Goal: Task Accomplishment & Management: Complete application form

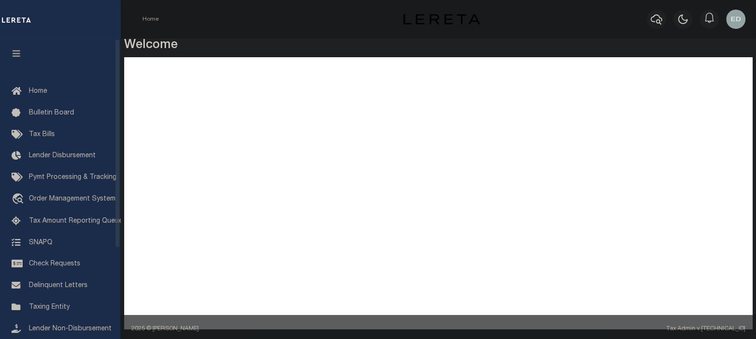
click at [20, 54] on icon "button" at bounding box center [16, 53] width 11 height 9
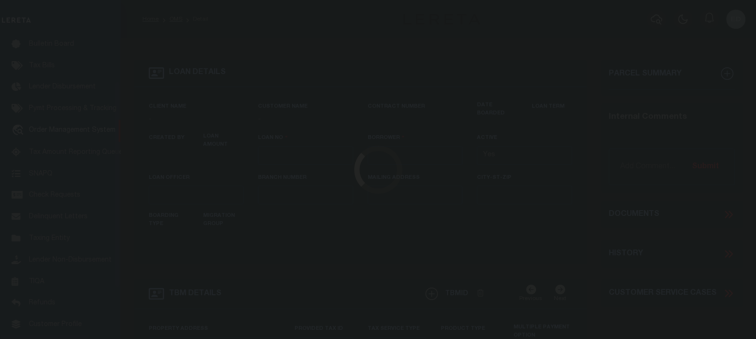
type input "LLEW-T0006"
type input "MICHAEL SCOTT"
select select
type input "136 E RAILROAD AVE"
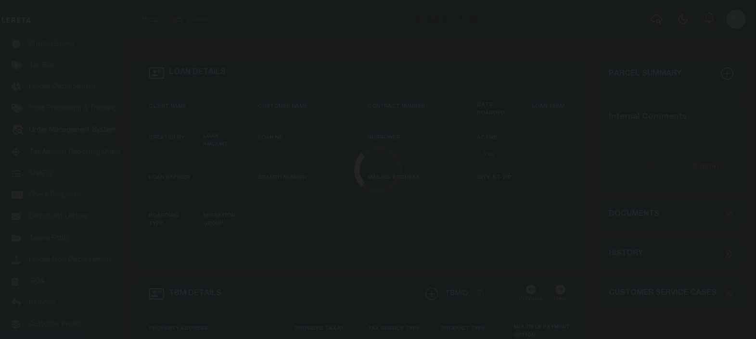
type input "INDEPENDENCE LA 70443-2708"
type input "08/16/2025"
select select "10"
select select "Escrow"
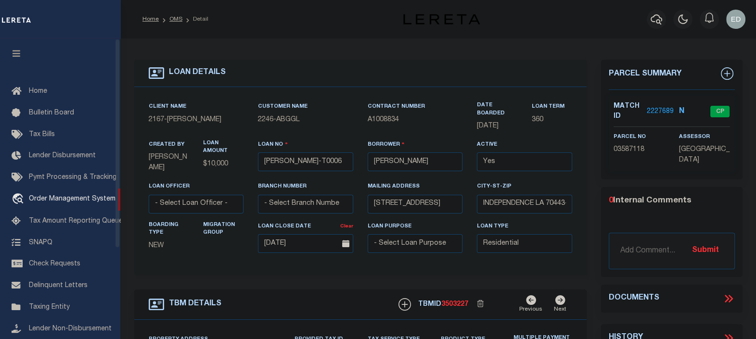
click at [17, 51] on icon "button" at bounding box center [16, 53] width 11 height 9
type input "[STREET_ADDRESS]"
select select
type input "INDEPENDENCE LA 70443-2708"
type input "LA"
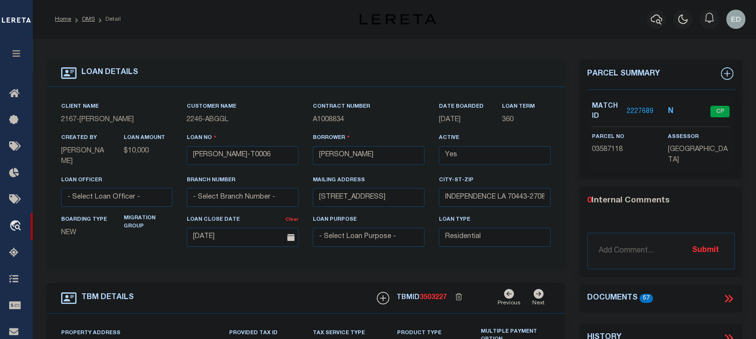
click at [727, 295] on icon at bounding box center [729, 299] width 13 height 13
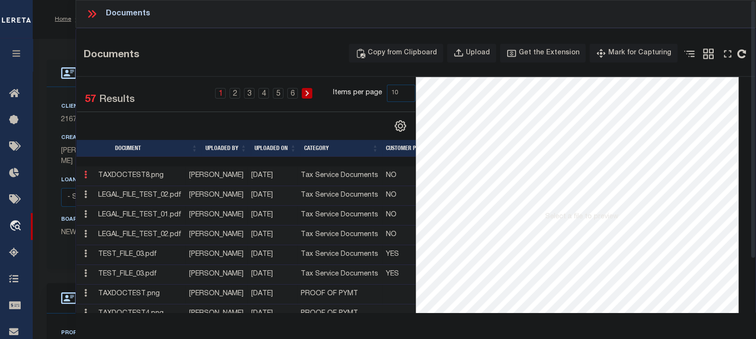
click at [86, 177] on icon at bounding box center [85, 175] width 3 height 8
click at [106, 188] on link "Edit Note" at bounding box center [107, 190] width 53 height 16
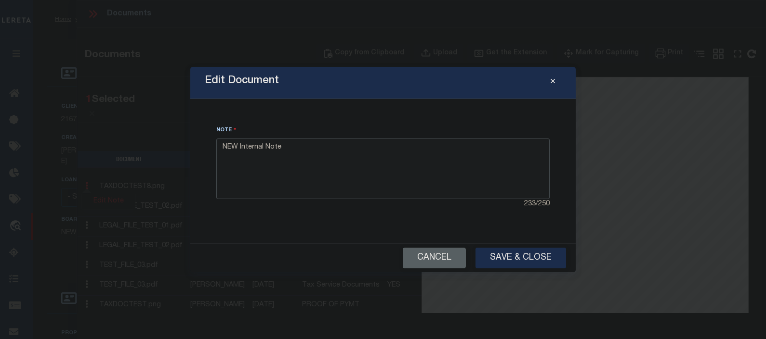
click at [311, 162] on textarea "NEW Internal Note" at bounding box center [382, 169] width 333 height 61
type textarea "NEW Internal Note EDGAR P TEST"
click at [526, 260] on button "Save & Close" at bounding box center [520, 258] width 91 height 21
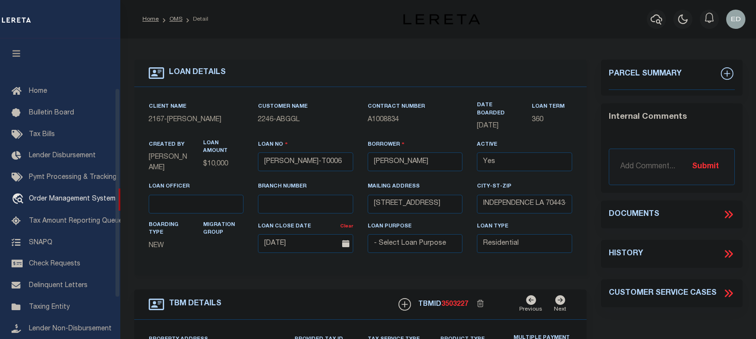
select select "10"
select select "Escrow"
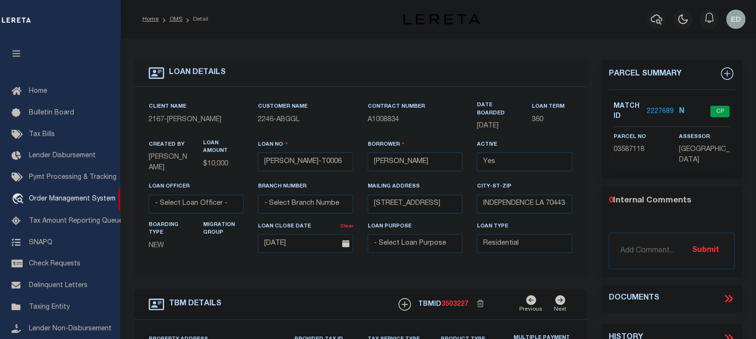
scroll to position [70, 0]
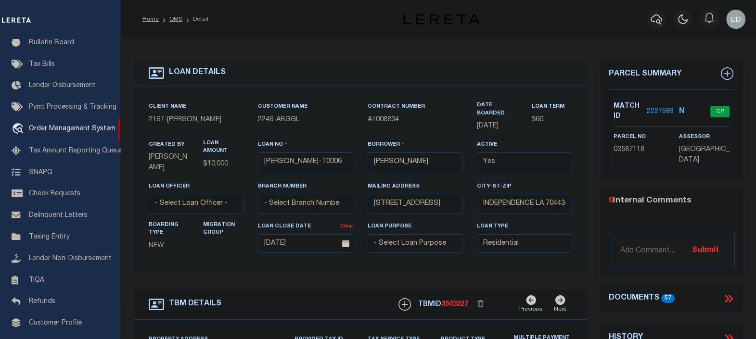
type input "136 E RAILROAD AVE"
select select
type input "INDEPENDENCE LA 70443-2708"
type input "LA"
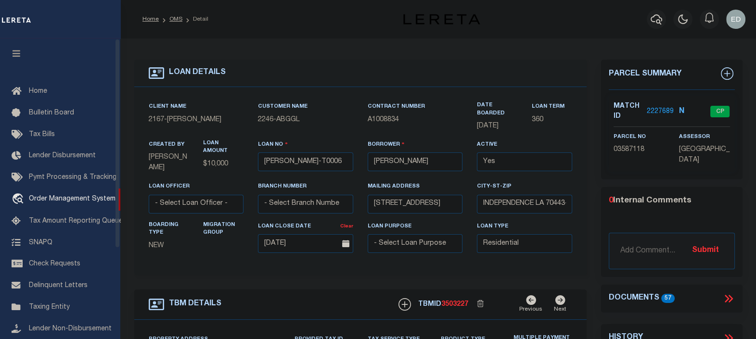
click at [19, 55] on icon "button" at bounding box center [16, 53] width 11 height 9
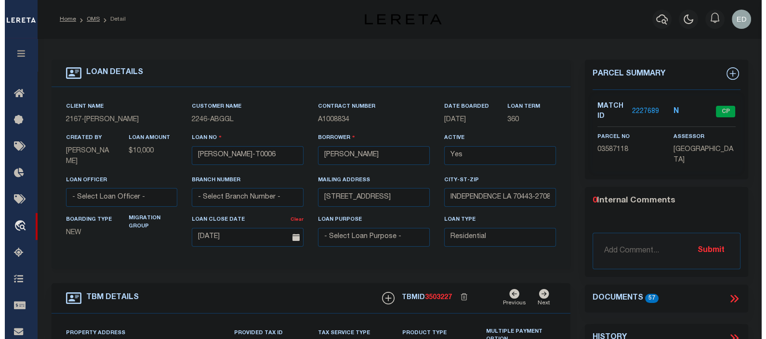
scroll to position [60, 0]
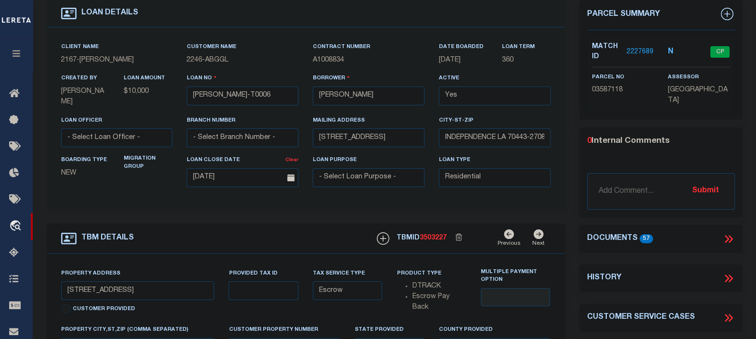
click at [725, 238] on icon at bounding box center [729, 239] width 13 height 13
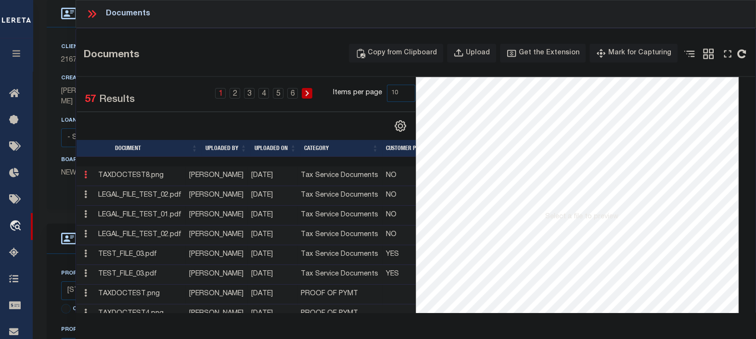
click at [87, 176] on icon at bounding box center [85, 175] width 3 height 8
click at [106, 187] on link "Edit Note" at bounding box center [107, 190] width 53 height 16
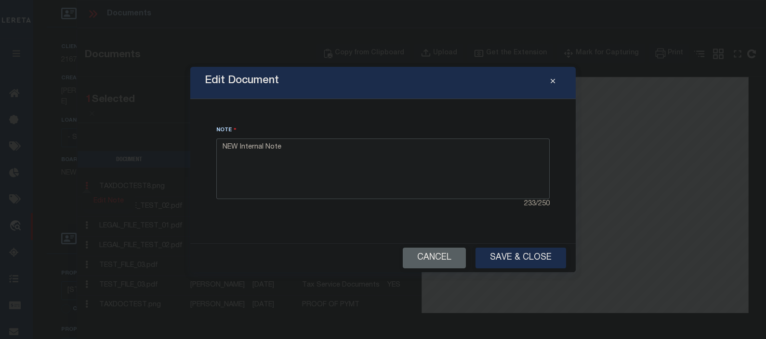
click at [378, 161] on textarea "NEW Internal Note" at bounding box center [382, 169] width 333 height 61
type textarea "NEW Internal Note TEST EP"
click at [524, 257] on button "Save & Close" at bounding box center [520, 258] width 91 height 21
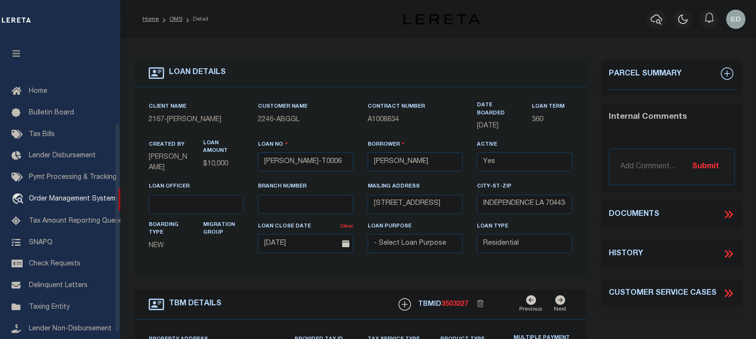
select select "10"
select select "Escrow"
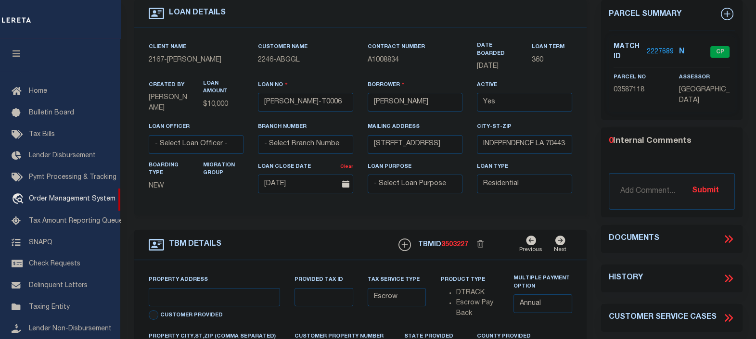
scroll to position [120, 0]
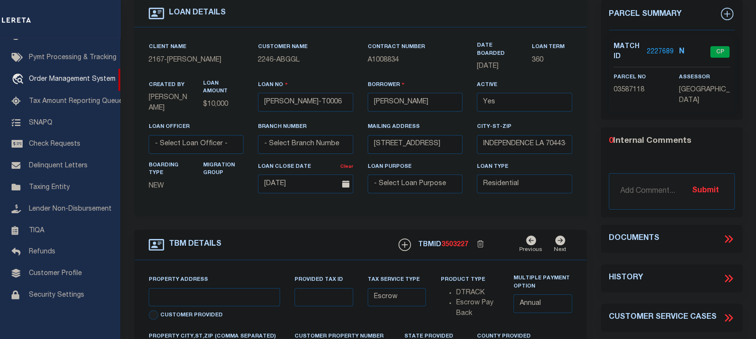
type input "136 E RAILROAD AVE"
select select
type input "INDEPENDENCE LA 70443-2708"
type input "LA"
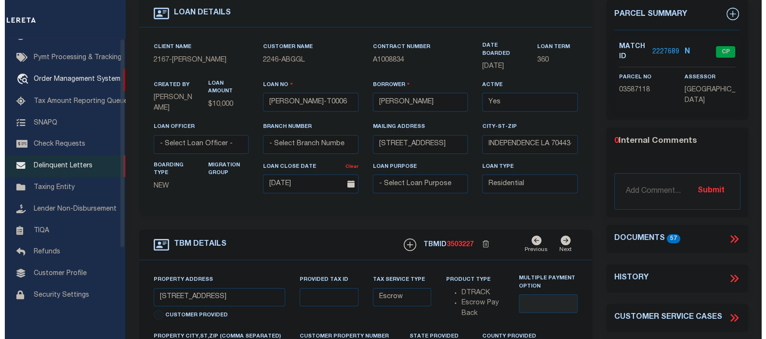
scroll to position [0, 0]
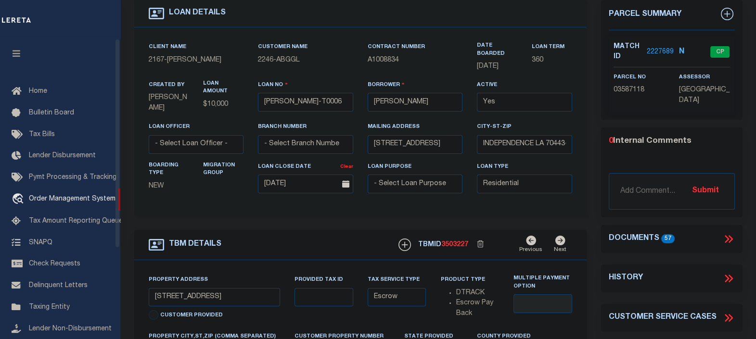
drag, startPoint x: 19, startPoint y: 52, endPoint x: 667, endPoint y: 257, distance: 679.2
click at [19, 52] on icon "button" at bounding box center [16, 53] width 11 height 9
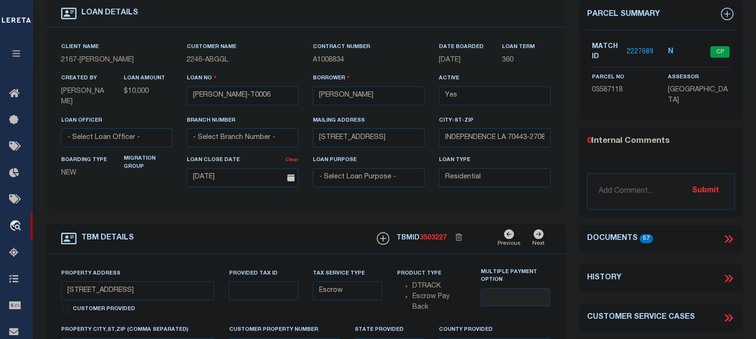
click at [730, 236] on icon at bounding box center [730, 239] width 4 height 8
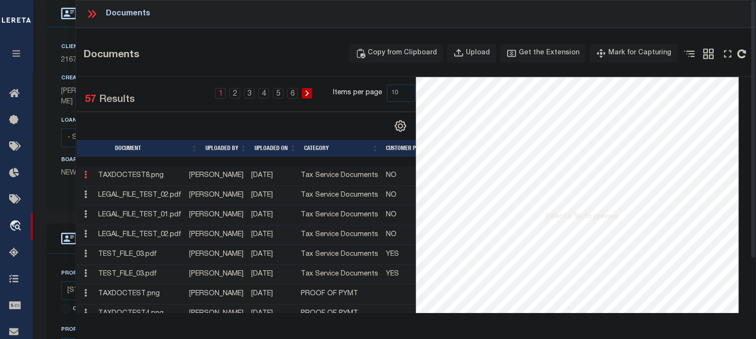
click at [87, 177] on icon at bounding box center [85, 175] width 3 height 8
click at [111, 194] on link "Edit Note" at bounding box center [107, 190] width 53 height 16
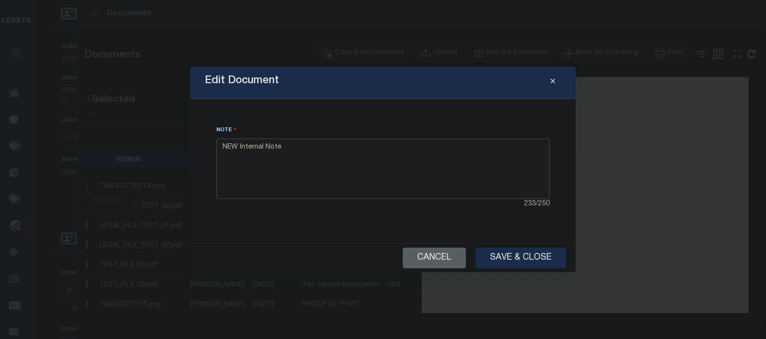
click at [382, 167] on textarea "NEW Internal Note" at bounding box center [382, 169] width 333 height 61
type textarea "NEW Internal Note sakdhbfkadWWW"
click at [514, 256] on button "Save & Close" at bounding box center [520, 258] width 91 height 21
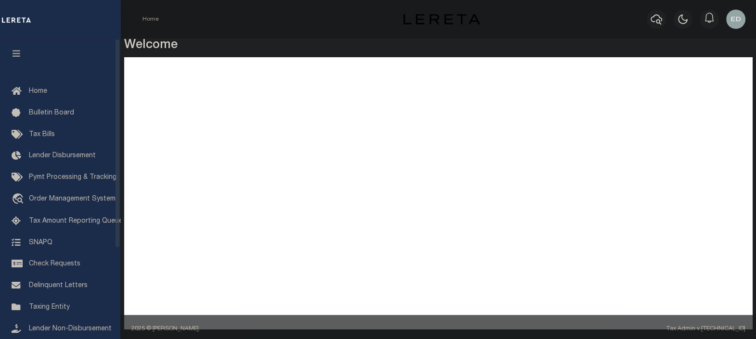
click at [17, 52] on icon "button" at bounding box center [16, 53] width 11 height 9
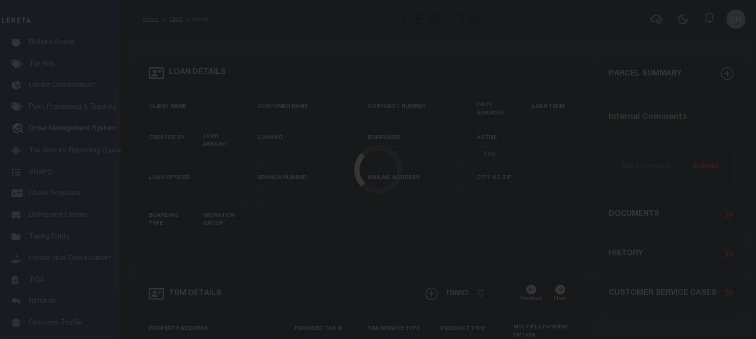
type input "[PERSON_NAME]-T0006"
type input "[PERSON_NAME]"
select select
type input "[STREET_ADDRESS]"
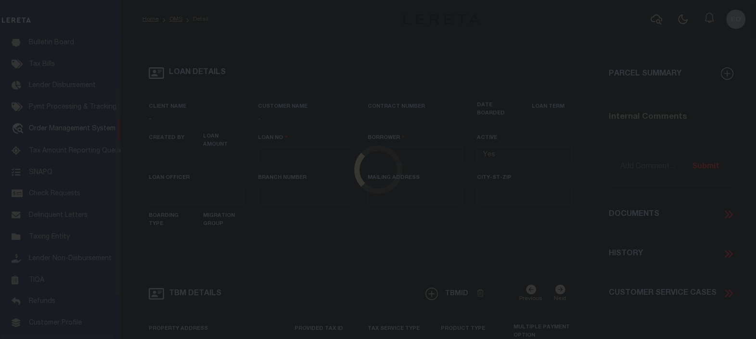
type input "INDEPENDENCE LA 70443-2708"
type input "[DATE]"
select select "10"
select select "Escrow"
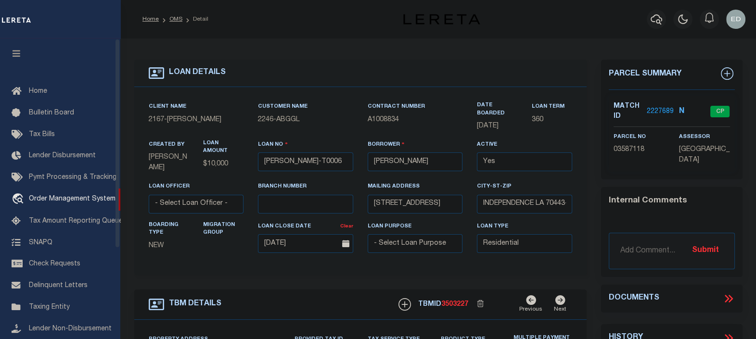
click at [17, 55] on icon "button" at bounding box center [16, 53] width 11 height 9
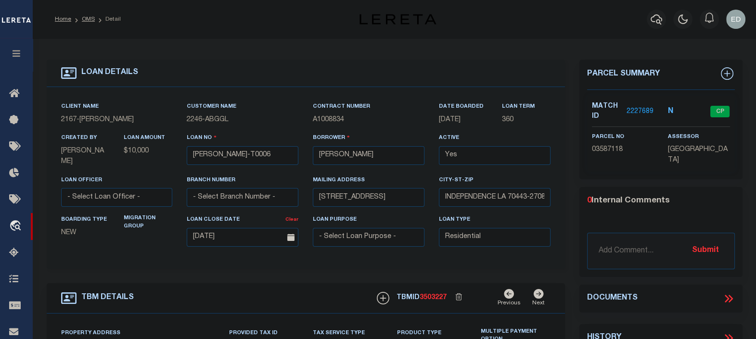
type input "[STREET_ADDRESS]"
select select
type input "INDEPENDENCE LA 70443-2708"
type input "LA"
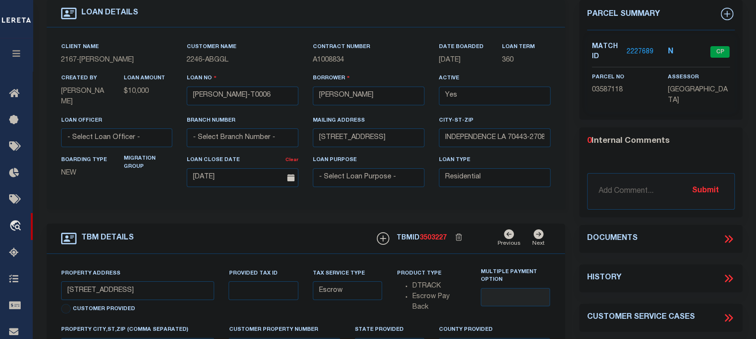
click at [424, 44] on div "Contract Number A1008834" at bounding box center [369, 54] width 112 height 24
click at [724, 235] on icon at bounding box center [729, 239] width 13 height 13
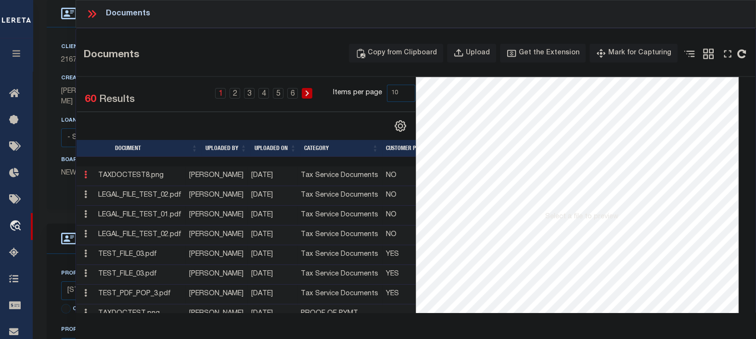
click at [87, 178] on icon at bounding box center [85, 175] width 3 height 8
click at [113, 187] on link "Edit Note" at bounding box center [107, 190] width 53 height 16
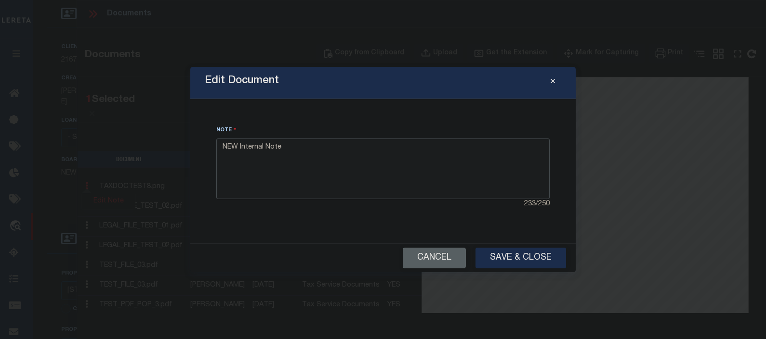
click at [318, 145] on textarea "NEW Internal Note" at bounding box center [382, 169] width 333 height 61
type textarea "NEW Internal Note EDGAR P TEST"
click at [515, 254] on button "Save & Close" at bounding box center [520, 258] width 91 height 21
click at [437, 256] on button "Cancel" at bounding box center [434, 258] width 63 height 21
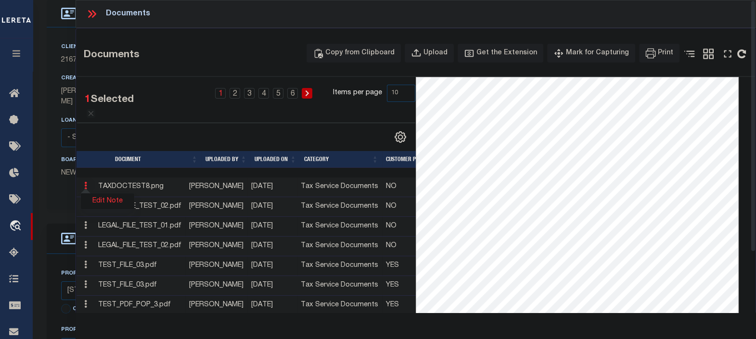
click at [91, 13] on icon at bounding box center [92, 14] width 13 height 13
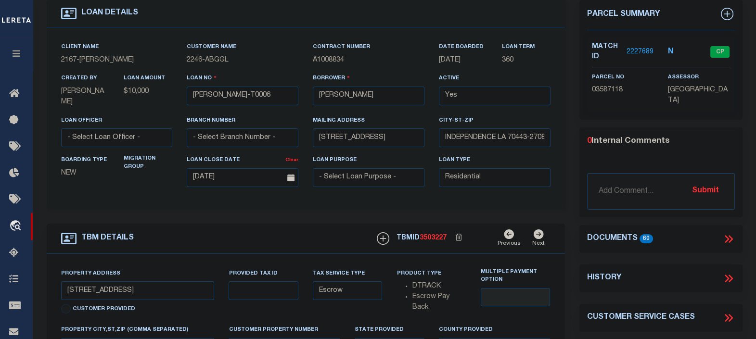
click at [733, 241] on icon at bounding box center [729, 239] width 13 height 13
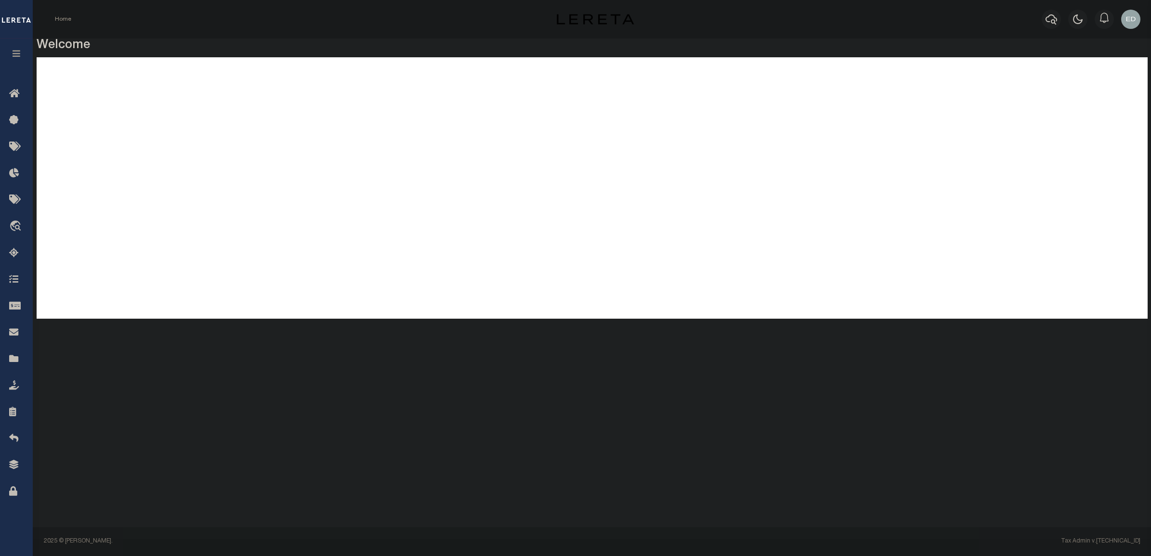
click at [19, 54] on icon "button" at bounding box center [16, 53] width 11 height 9
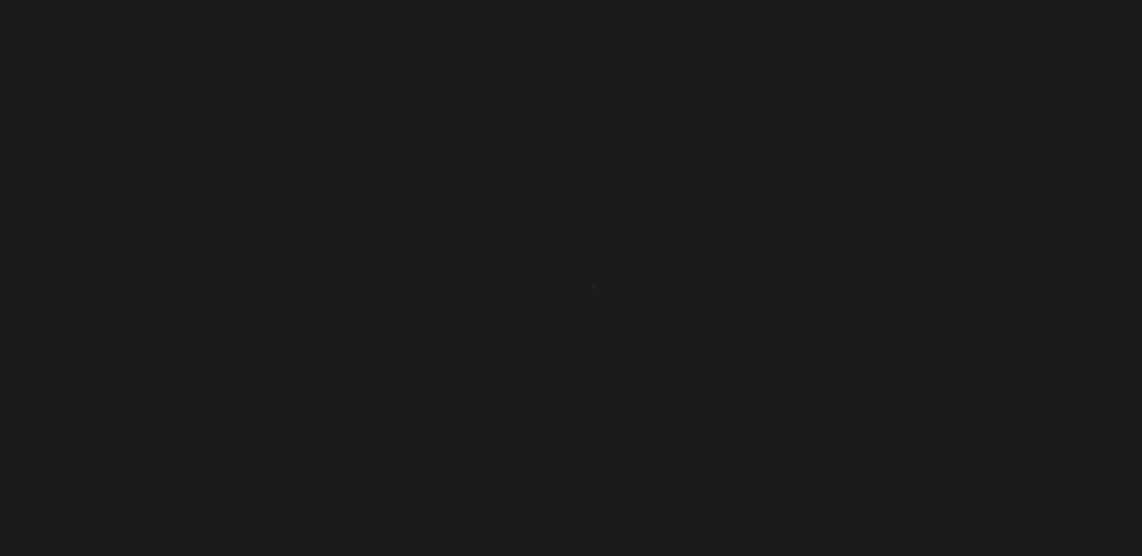
type input "[PERSON_NAME]-T0006"
type input "[PERSON_NAME]"
select select
type input "[STREET_ADDRESS]"
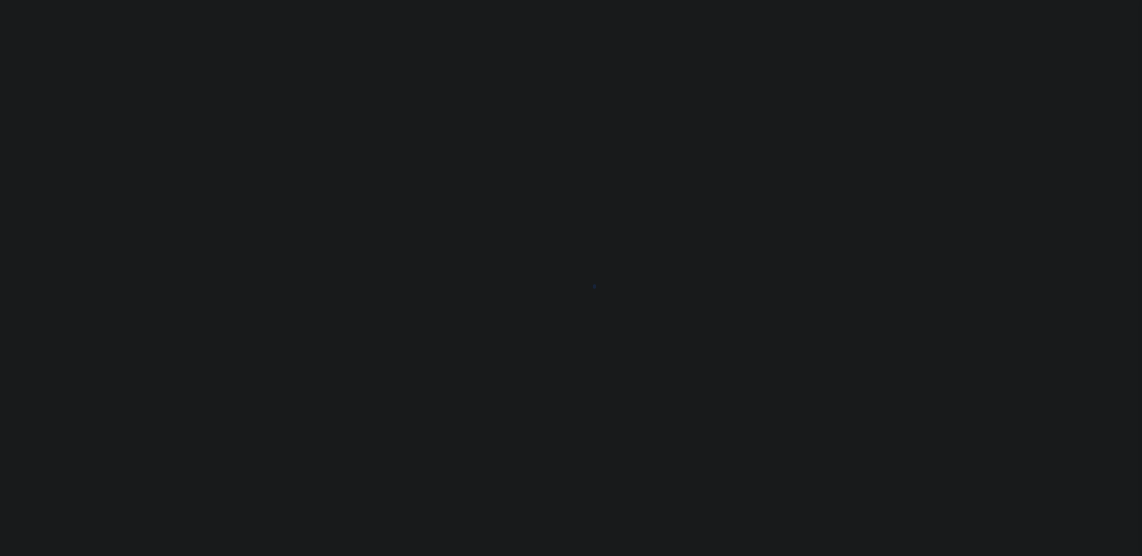
type input "INDEPENDENCE LA 70443-2708"
type input "[DATE]"
select select "10"
select select "Escrow"
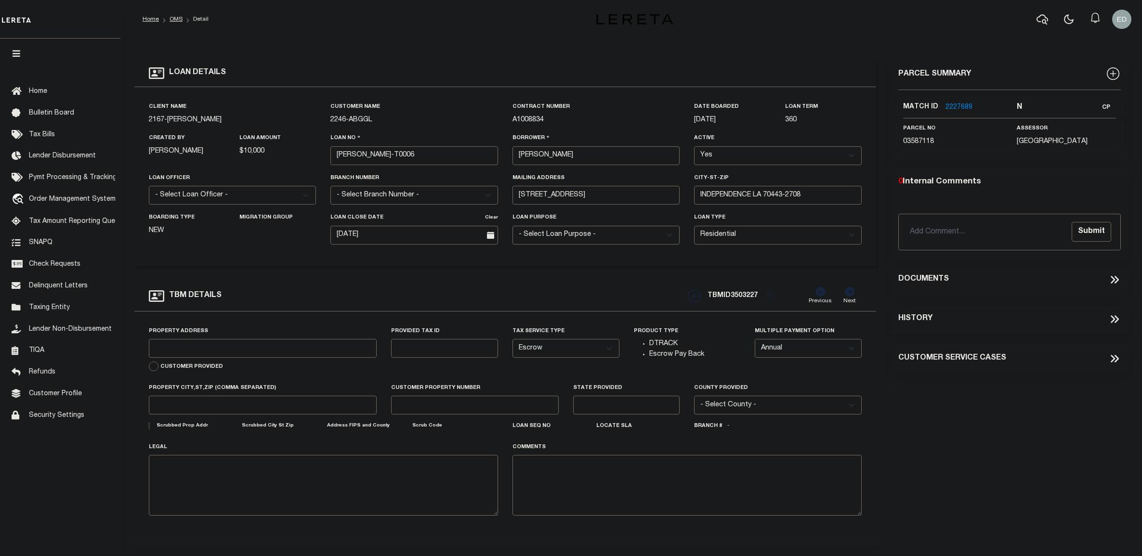
type input "[STREET_ADDRESS]"
select select
type input "INDEPENDENCE LA 70443-2708"
type input "LA"
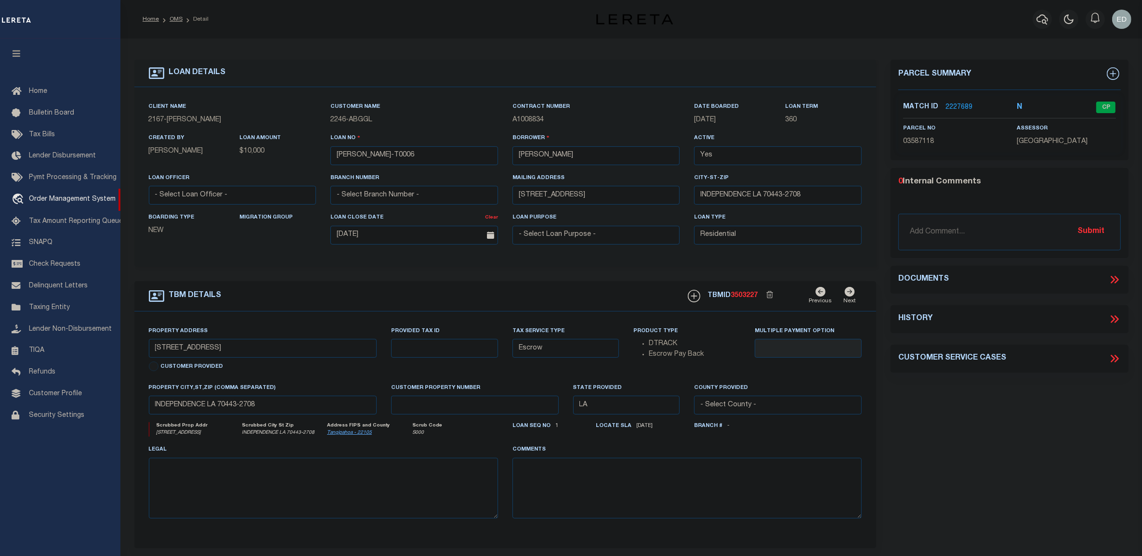
click at [25, 57] on button "button" at bounding box center [16, 55] width 33 height 33
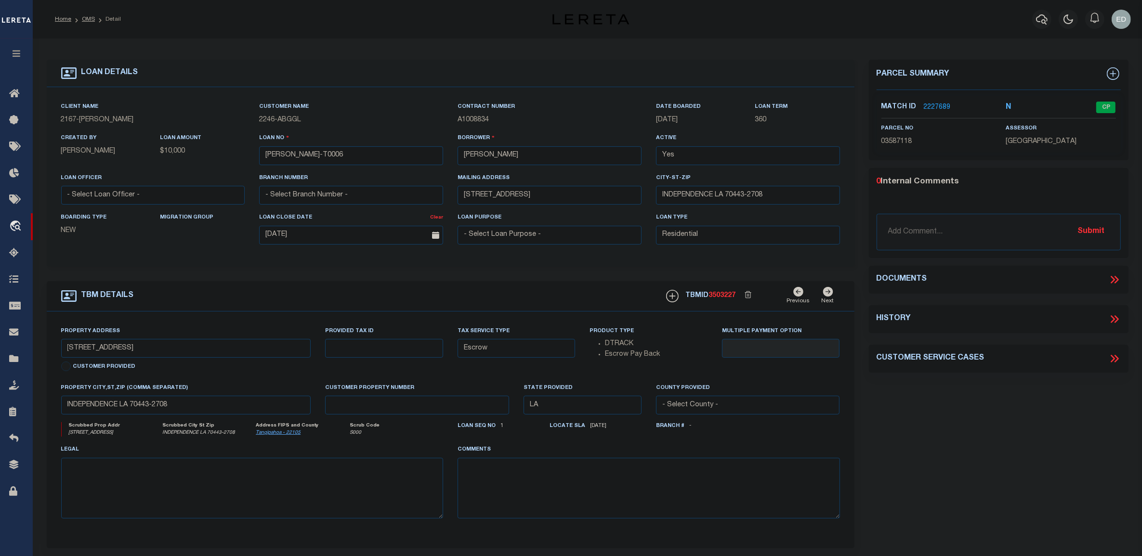
click at [1114, 277] on icon at bounding box center [1114, 279] width 13 height 13
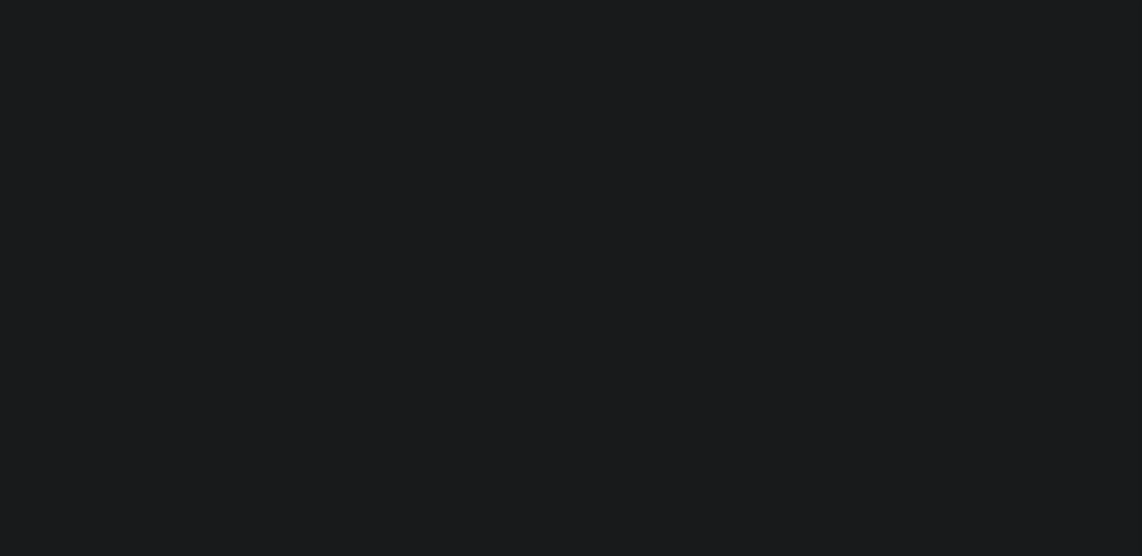
select select "10"
select select "Escrow"
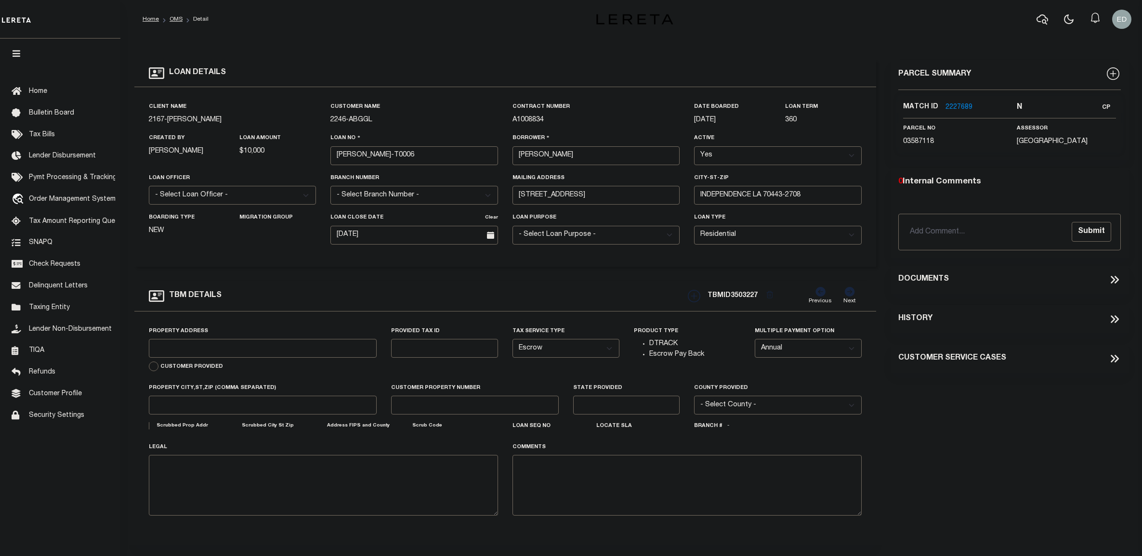
type input "[STREET_ADDRESS]"
select select
type input "INDEPENDENCE LA 70443-2708"
type input "LA"
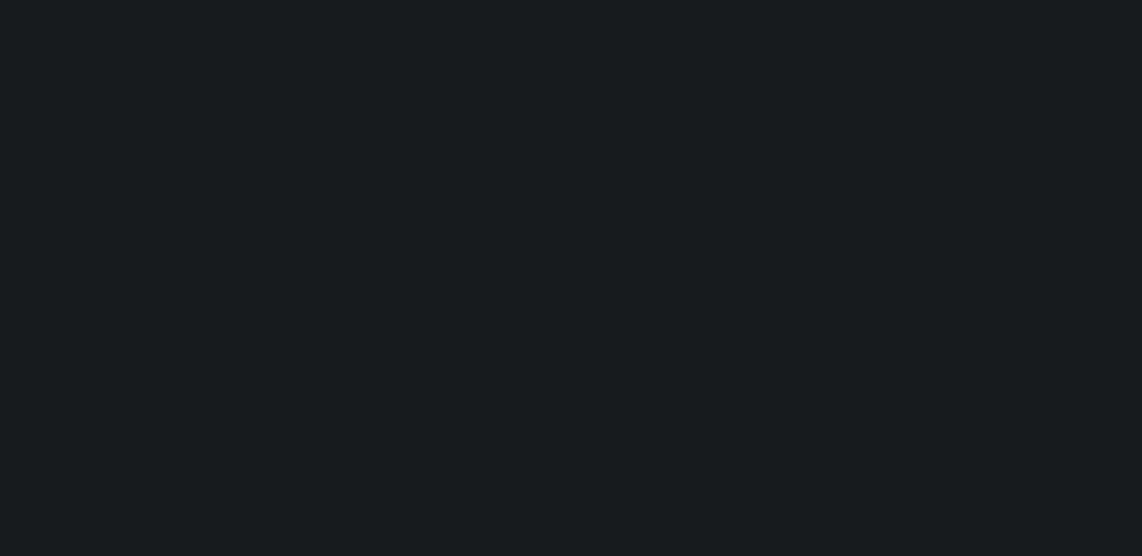
select select "10"
select select "Escrow"
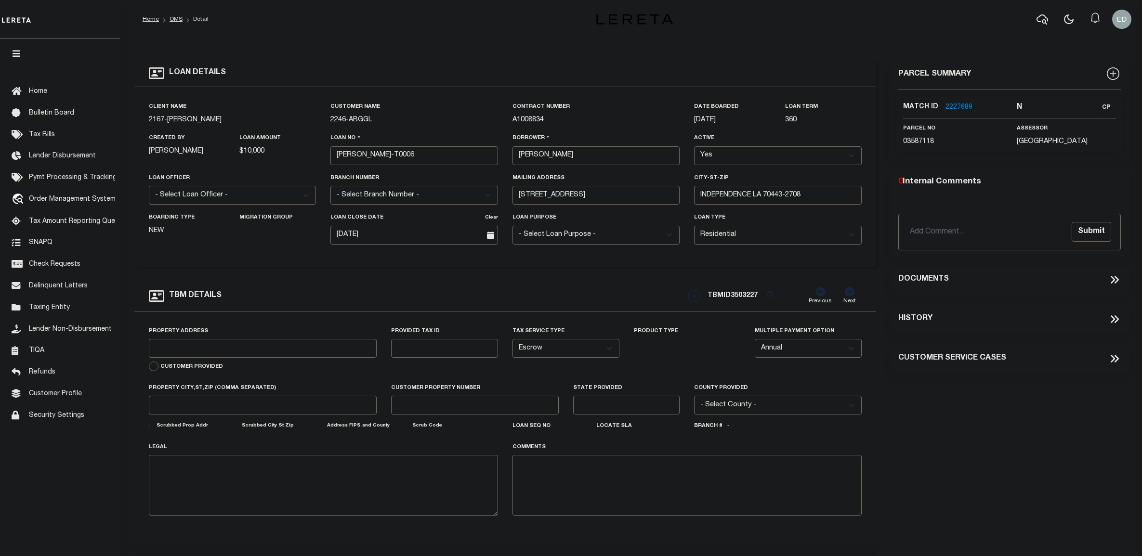
type input "[STREET_ADDRESS]"
select select
type input "INDEPENDENCE LA 70443-2708"
type input "LA"
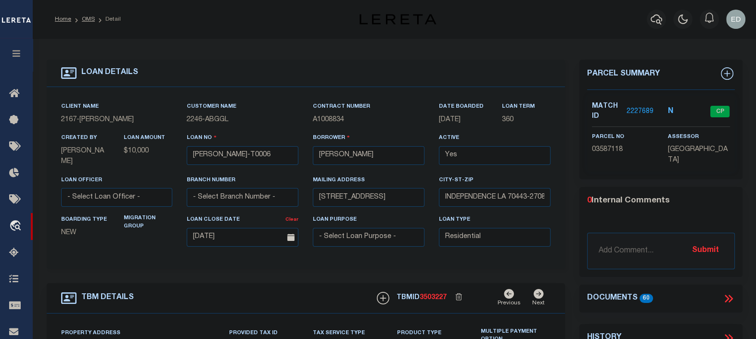
click at [730, 297] on icon at bounding box center [729, 299] width 13 height 13
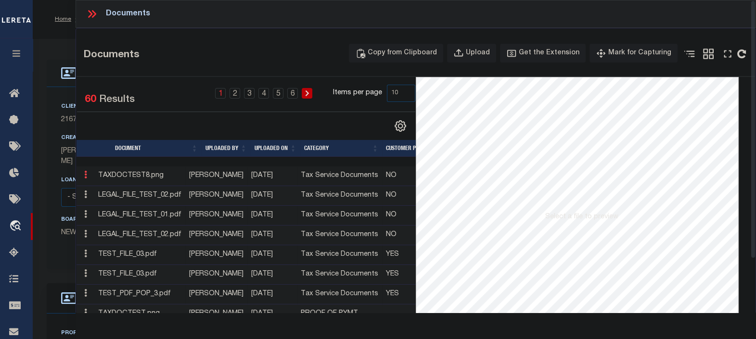
click at [87, 178] on link at bounding box center [85, 176] width 11 height 8
click at [104, 189] on link "Edit Note" at bounding box center [107, 190] width 53 height 16
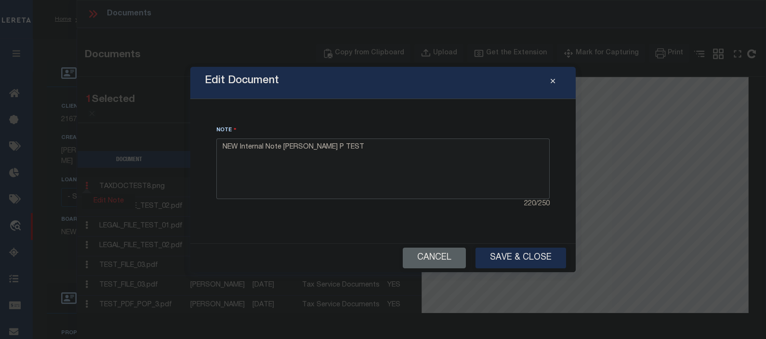
click at [366, 149] on textarea "NEW Internal Note EDGAR P TEST" at bounding box center [382, 169] width 333 height 61
type textarea "N"
type textarea "Document Note"
click at [512, 255] on button "Save & Close" at bounding box center [520, 258] width 91 height 21
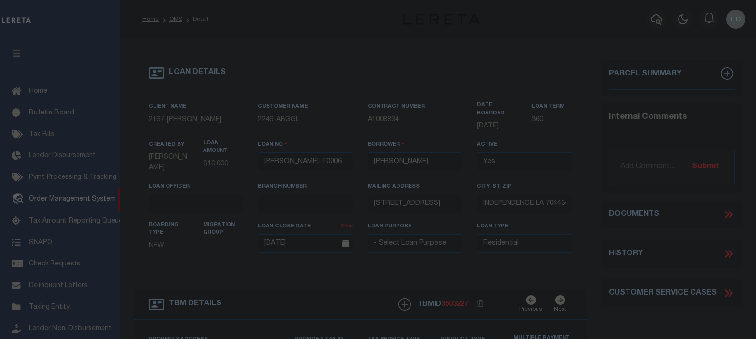
select select "10"
select select "Escrow"
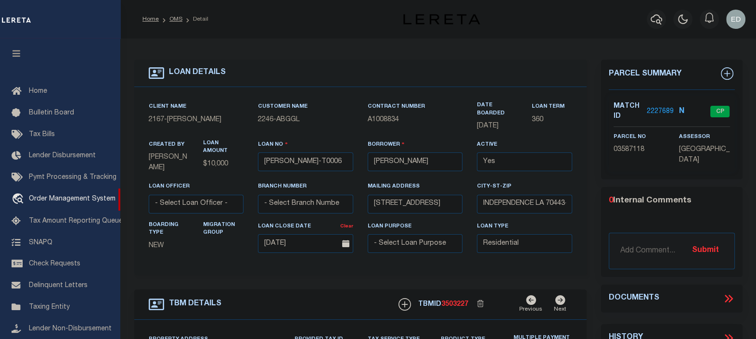
scroll to position [70, 0]
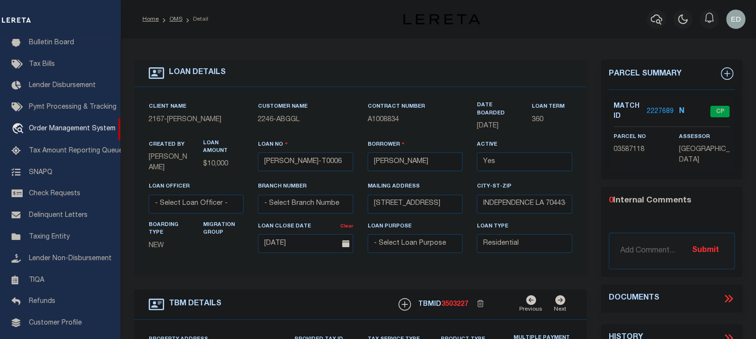
type input "[STREET_ADDRESS]"
select select
type input "INDEPENDENCE LA 70443-2708"
type input "LA"
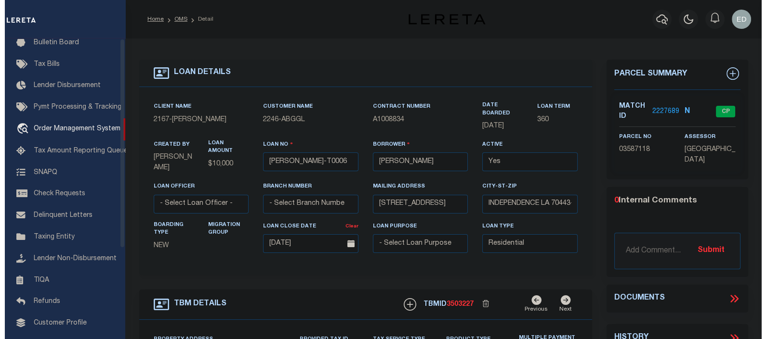
scroll to position [0, 0]
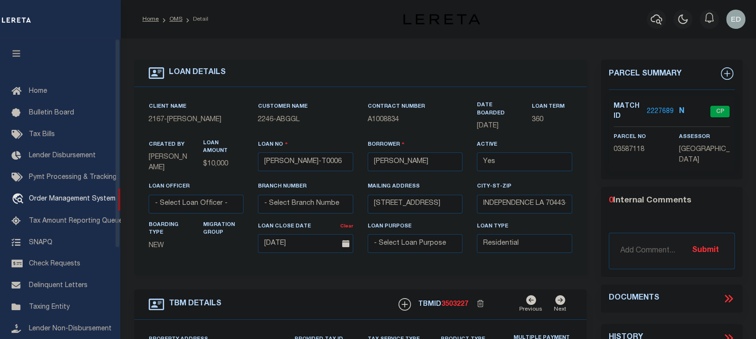
click at [14, 45] on button "button" at bounding box center [16, 55] width 33 height 33
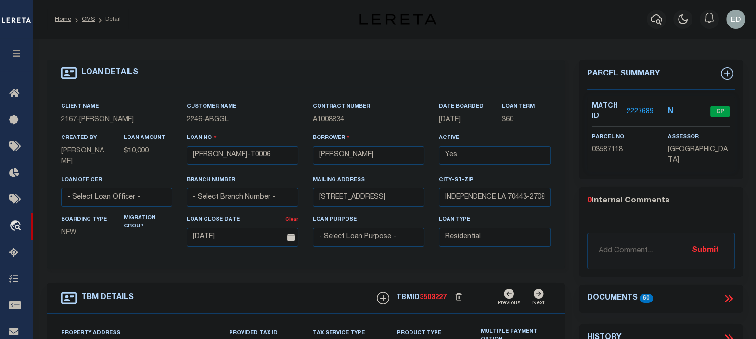
click at [725, 295] on icon at bounding box center [727, 299] width 4 height 8
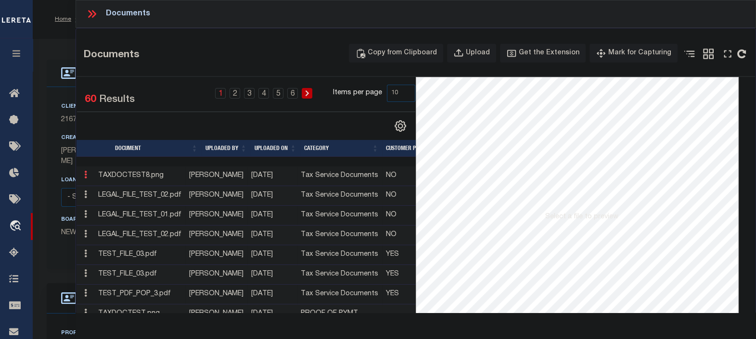
click at [86, 176] on icon at bounding box center [85, 175] width 3 height 8
click at [106, 189] on link "Edit Note" at bounding box center [107, 190] width 53 height 16
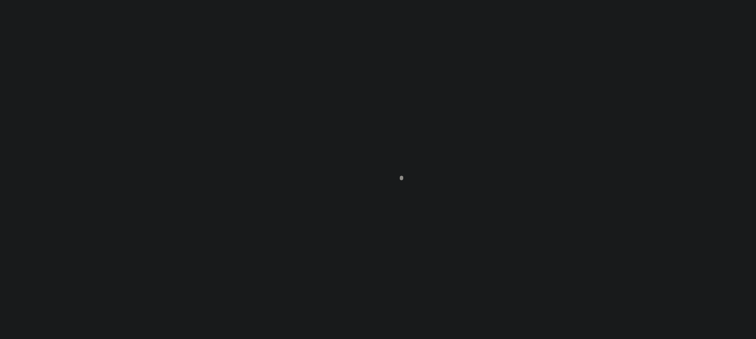
type input "[PERSON_NAME]-T0006"
type input "[PERSON_NAME]"
select select
type input "[STREET_ADDRESS]"
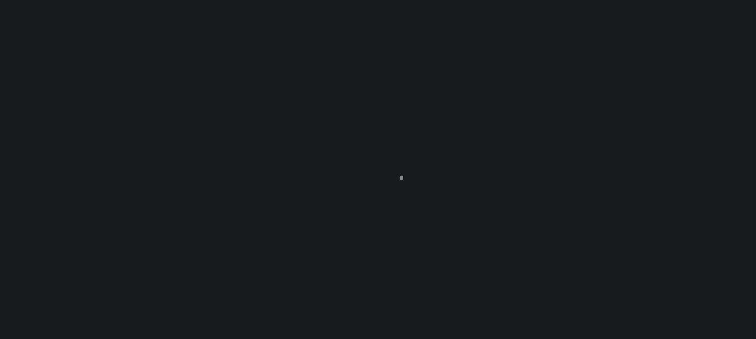
type input "INDEPENDENCE LA 70443-2708"
type input "[DATE]"
select select "10"
select select "Escrow"
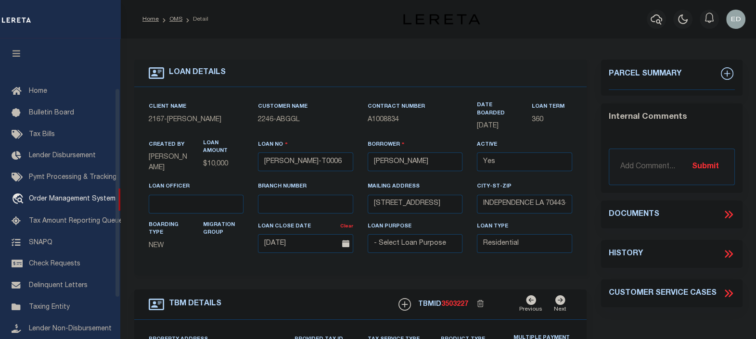
scroll to position [70, 0]
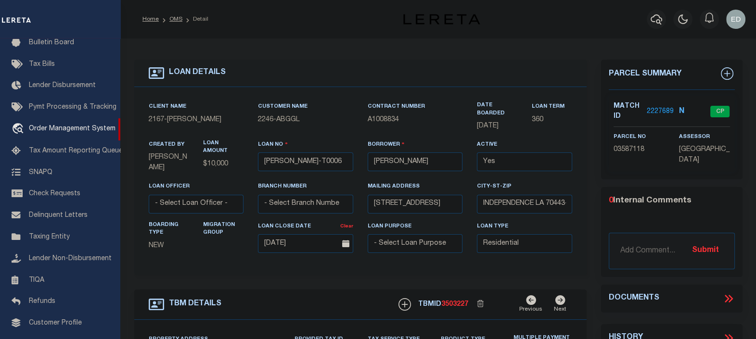
type input "[STREET_ADDRESS]"
select select
type input "INDEPENDENCE LA 70443-2708"
type input "LA"
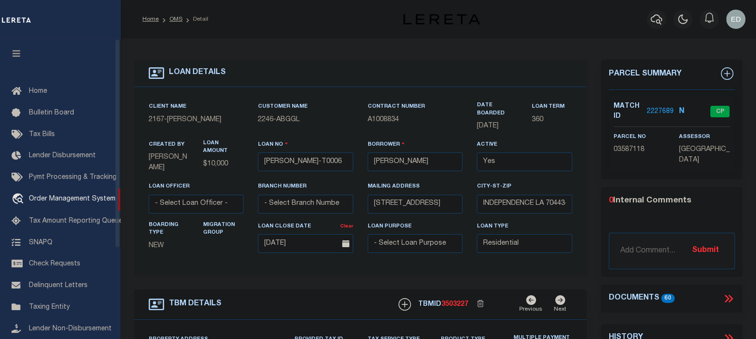
click at [20, 55] on icon "button" at bounding box center [16, 53] width 11 height 9
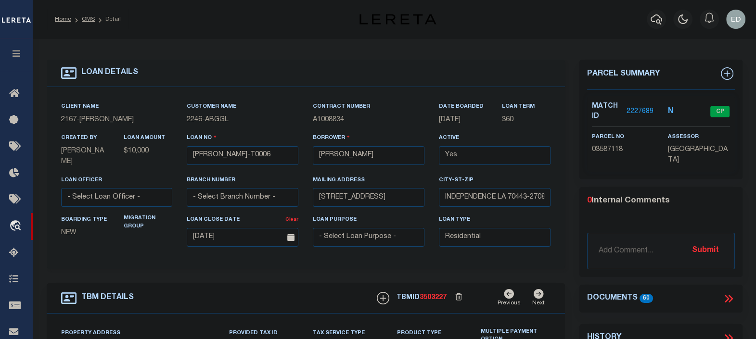
click at [731, 298] on icon at bounding box center [730, 299] width 4 height 8
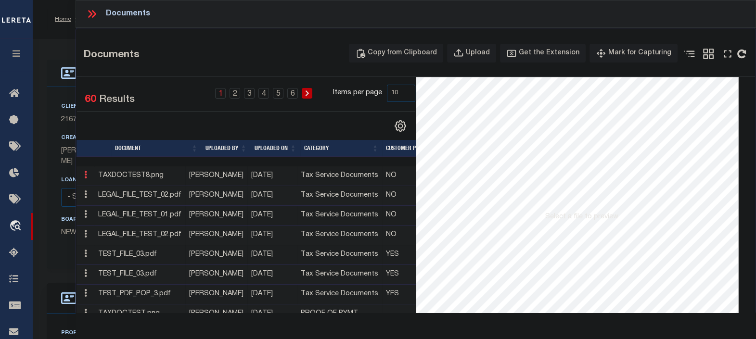
click at [87, 174] on icon at bounding box center [85, 175] width 3 height 8
click at [106, 189] on link "Edit Note" at bounding box center [107, 190] width 53 height 16
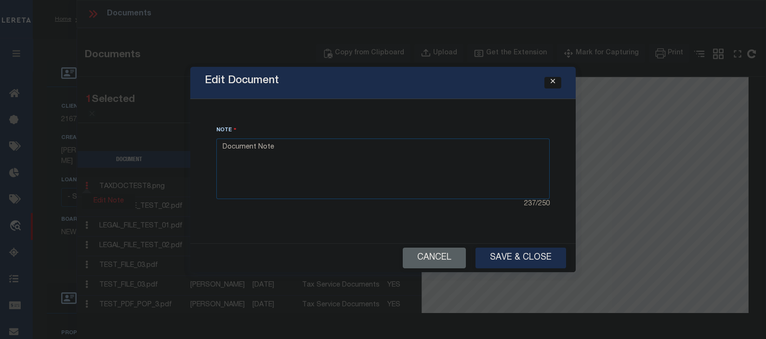
click at [556, 82] on button "Close" at bounding box center [552, 83] width 17 height 12
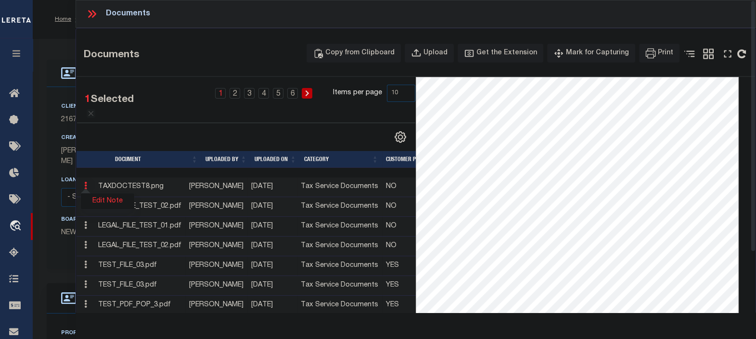
click at [89, 8] on icon at bounding box center [92, 14] width 13 height 13
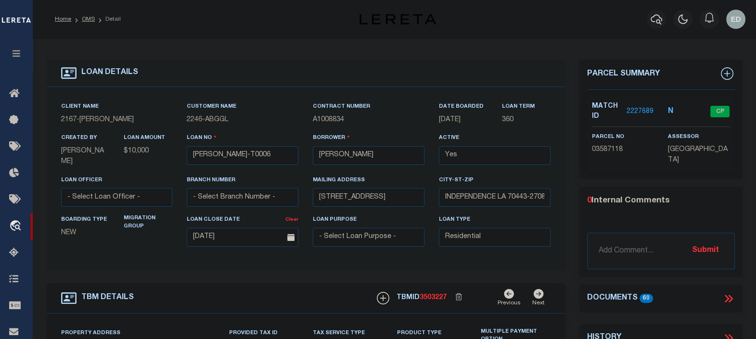
click at [729, 296] on icon at bounding box center [729, 299] width 13 height 13
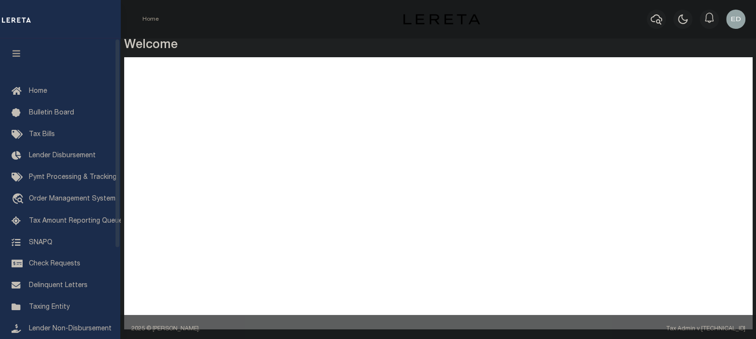
click at [22, 54] on button "button" at bounding box center [16, 55] width 33 height 33
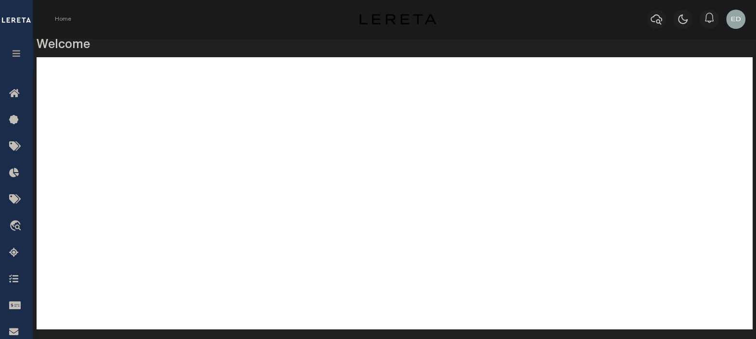
click at [359, 50] on h3 "Welcome" at bounding box center [395, 46] width 716 height 15
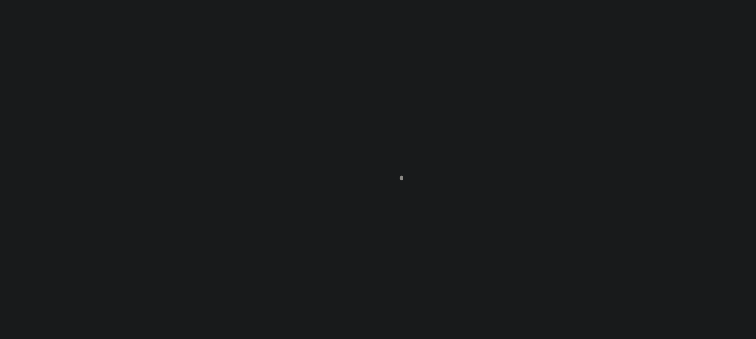
scroll to position [70, 0]
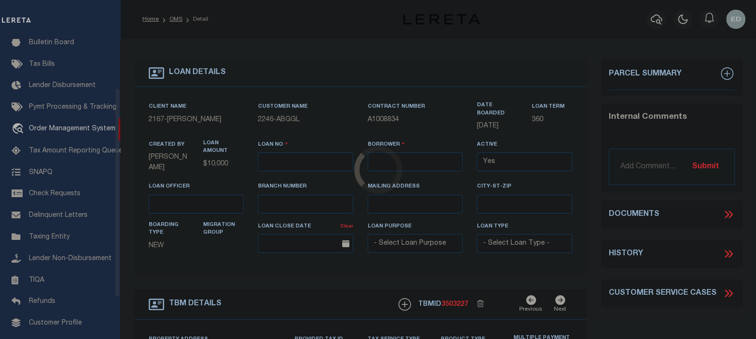
type input "[PERSON_NAME]-T0006"
type input "[PERSON_NAME]"
select select
type input "[STREET_ADDRESS]"
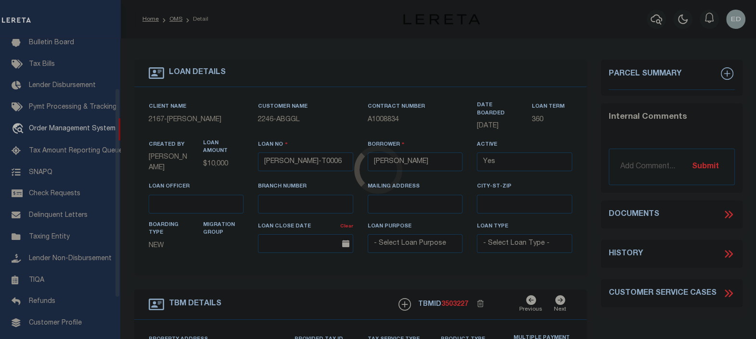
type input "INDEPENDENCE LA 70443-2708"
type input "[DATE]"
select select "10"
select select "Escrow"
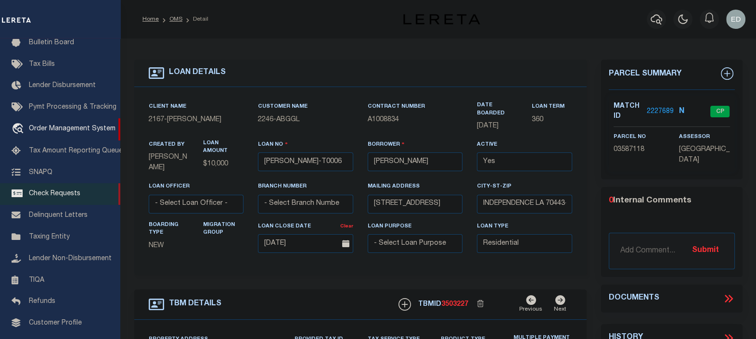
type input "[STREET_ADDRESS]"
select select
type input "INDEPENDENCE LA 70443-2708"
type input "LA"
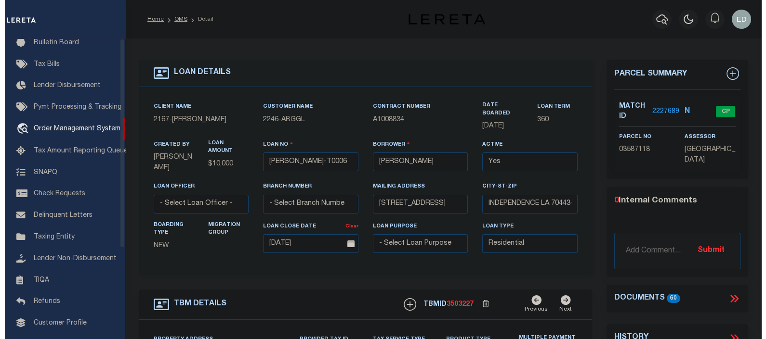
scroll to position [0, 0]
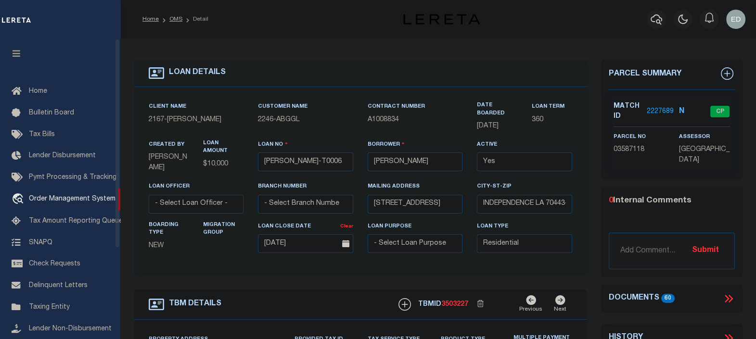
click at [22, 52] on button "button" at bounding box center [16, 55] width 33 height 33
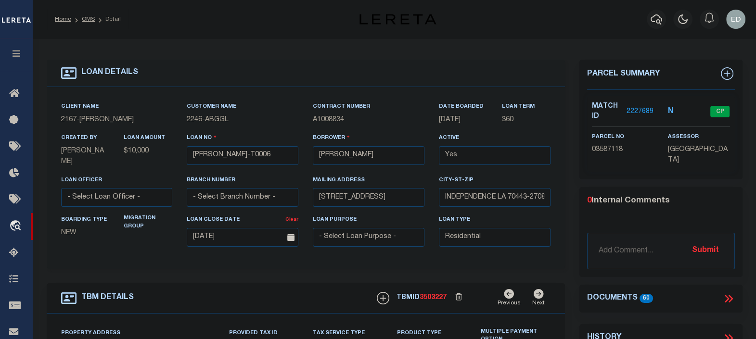
click at [728, 296] on icon at bounding box center [727, 299] width 4 height 8
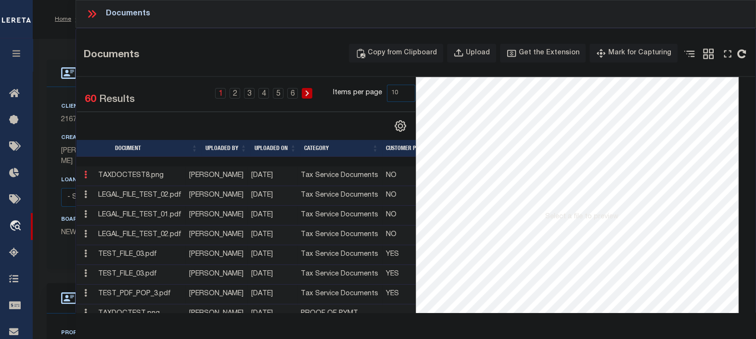
click at [84, 176] on icon at bounding box center [85, 175] width 3 height 8
click at [108, 188] on link "Edit Note" at bounding box center [107, 190] width 53 height 16
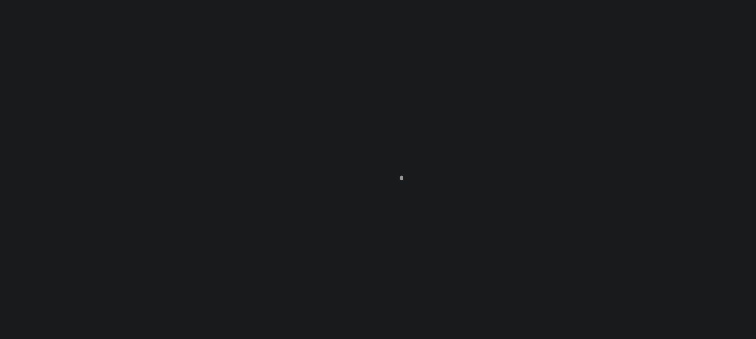
type input "[PERSON_NAME]-T0006"
type input "[PERSON_NAME]"
select select
type input "[STREET_ADDRESS]"
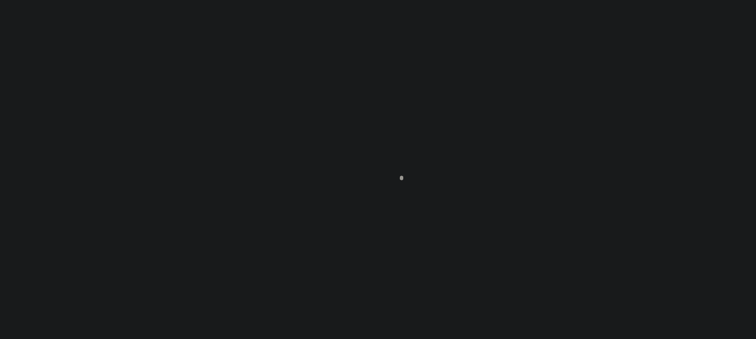
type input "INDEPENDENCE LA 70443-2708"
type input "[DATE]"
select select "10"
select select "Escrow"
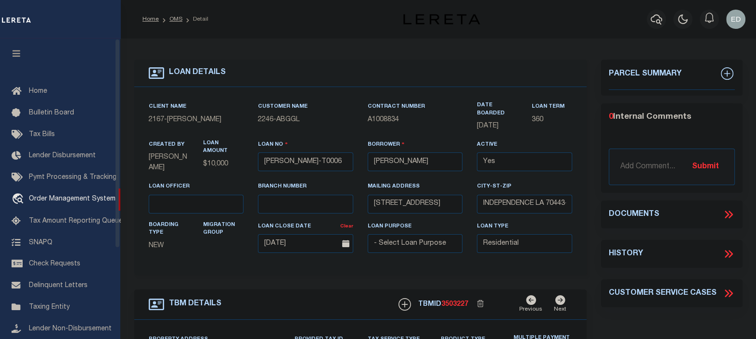
click at [14, 44] on button "button" at bounding box center [16, 55] width 33 height 33
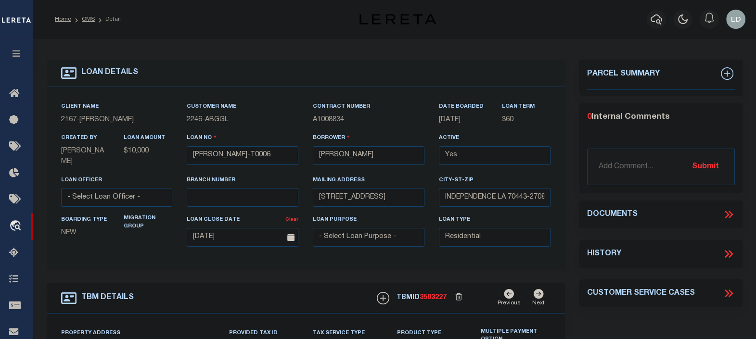
click at [732, 213] on icon at bounding box center [730, 215] width 4 height 8
type input "[STREET_ADDRESS]"
select select
type input "INDEPENDENCE LA 70443-2708"
type input "LA"
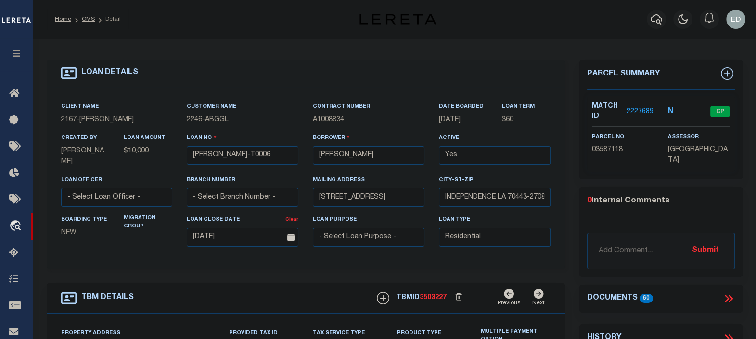
click at [727, 302] on icon at bounding box center [729, 299] width 13 height 13
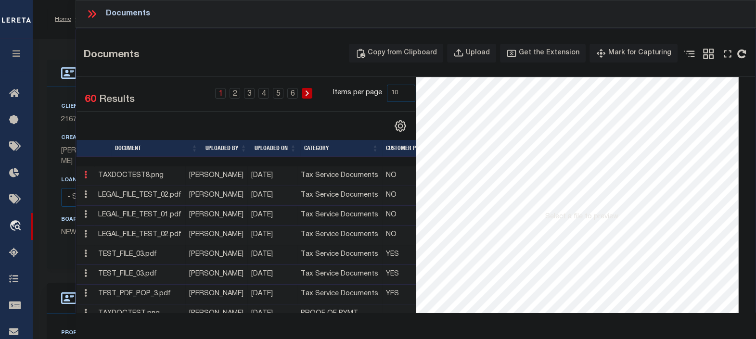
click at [87, 173] on icon at bounding box center [85, 175] width 3 height 8
click at [103, 186] on link "Edit Note" at bounding box center [107, 190] width 53 height 16
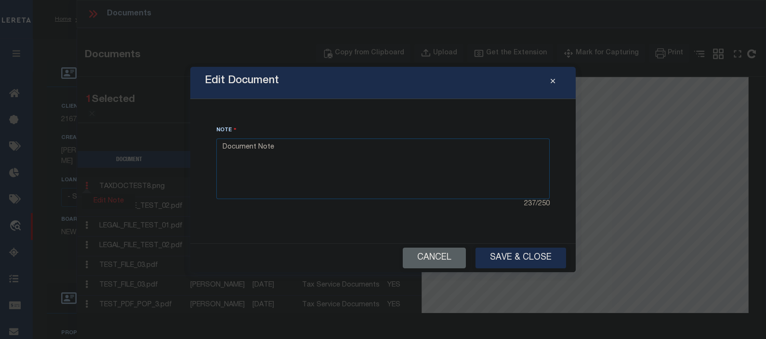
click at [351, 97] on div "Edit Document" at bounding box center [382, 83] width 385 height 32
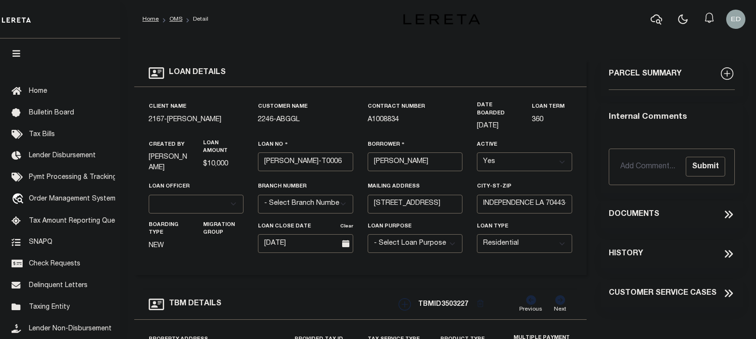
select select "10"
select select "Escrow"
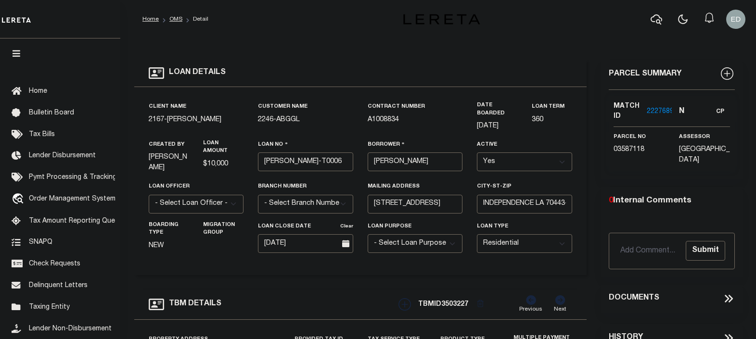
type input "[STREET_ADDRESS]"
select select
type input "INDEPENDENCE LA 70443-2708"
type input "LA"
select select "10"
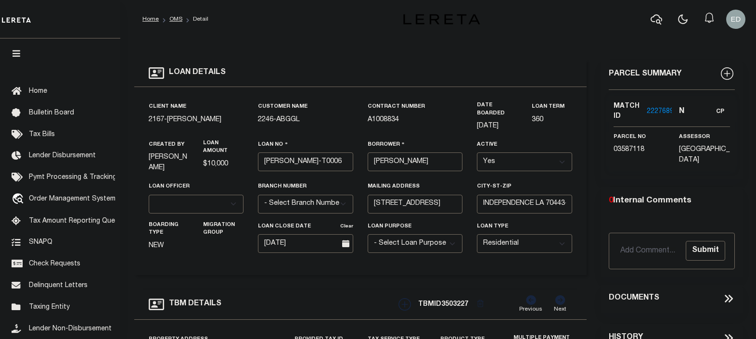
select select "Escrow"
type input "[STREET_ADDRESS]"
select select
type input "INDEPENDENCE LA 70443-2708"
type input "LA"
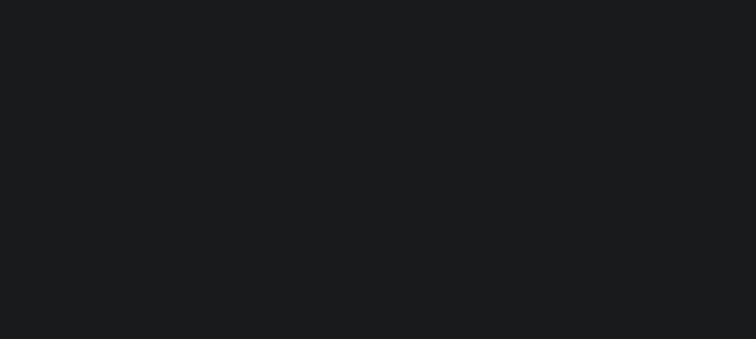
select select "10"
select select "Escrow"
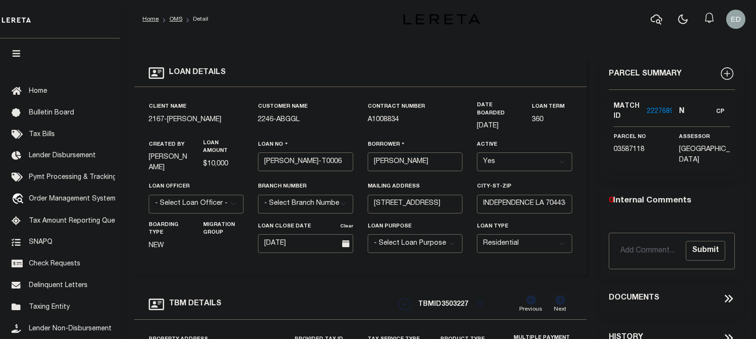
type input "[STREET_ADDRESS]"
select select
type input "INDEPENDENCE LA 70443-2708"
type input "LA"
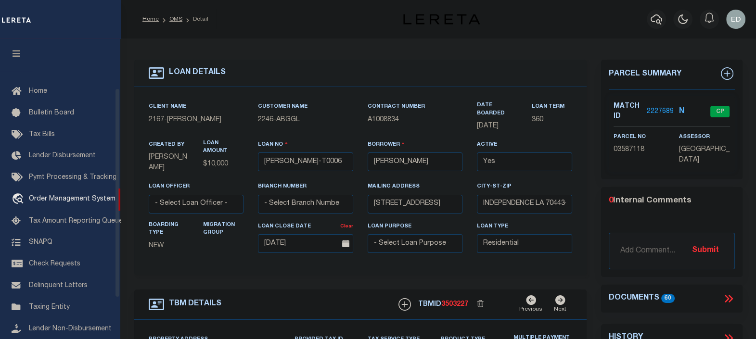
scroll to position [70, 0]
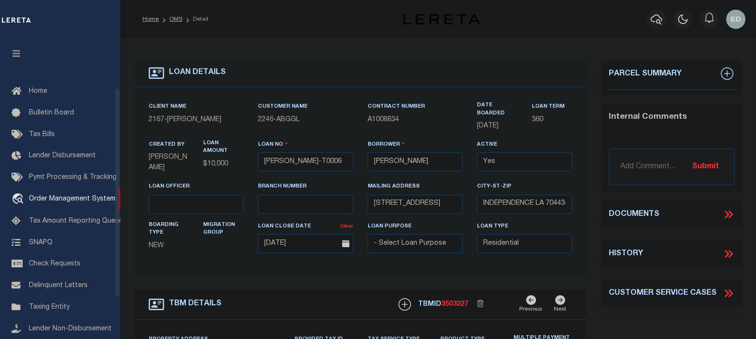
select select "10"
select select "Escrow"
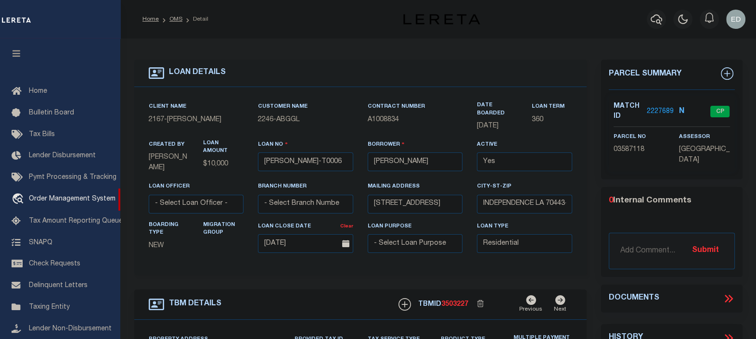
scroll to position [70, 0]
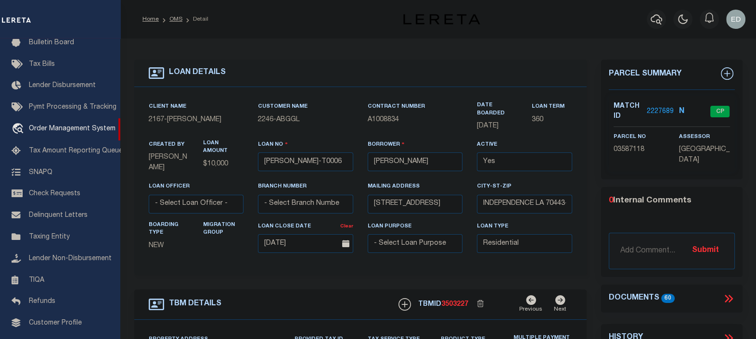
type input "[STREET_ADDRESS]"
select select
type input "INDEPENDENCE LA 70443-2708"
type input "LA"
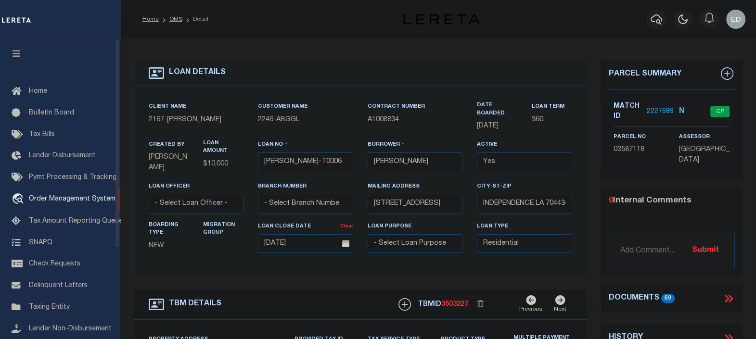
drag, startPoint x: 10, startPoint y: 57, endPoint x: 651, endPoint y: 260, distance: 672.3
click at [10, 57] on button "button" at bounding box center [16, 55] width 33 height 33
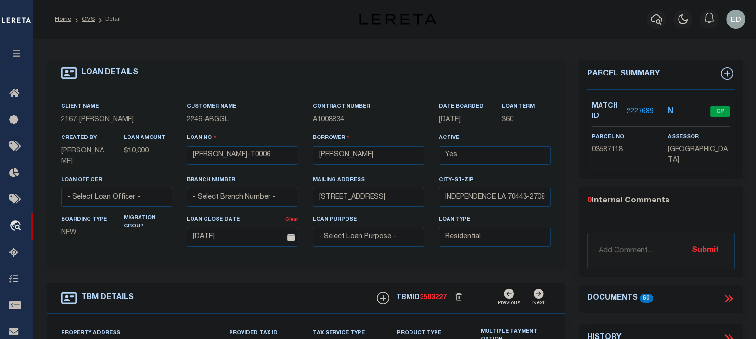
click at [723, 296] on icon at bounding box center [729, 299] width 13 height 13
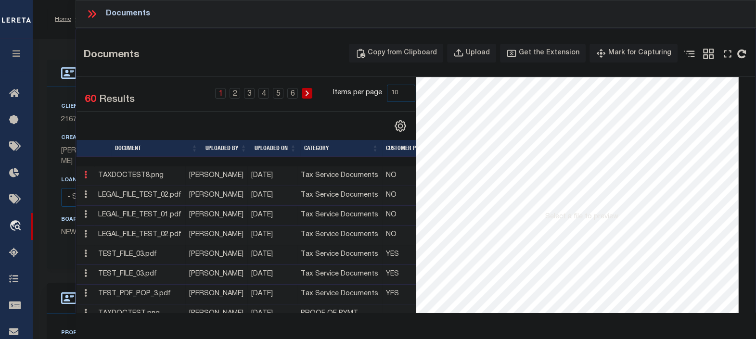
click at [83, 178] on link at bounding box center [85, 176] width 11 height 8
click at [109, 187] on link "Edit Note" at bounding box center [107, 190] width 53 height 16
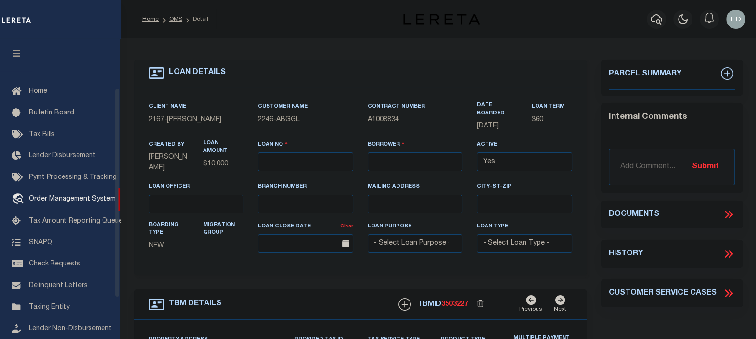
type input "[PERSON_NAME]-T0006"
type input "[PERSON_NAME]"
select select
type input "[STREET_ADDRESS]"
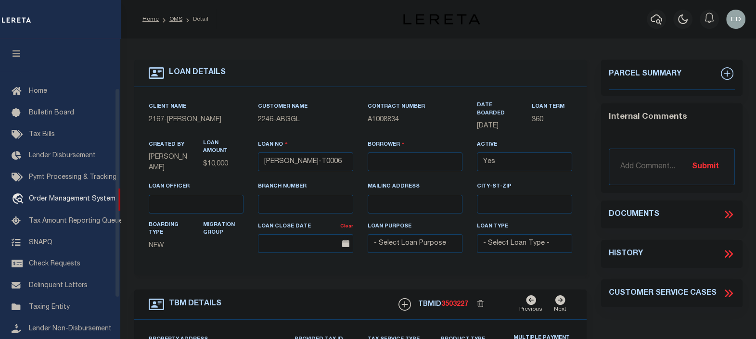
type input "INDEPENDENCE LA 70443-2708"
type input "[DATE]"
select select "10"
select select "Escrow"
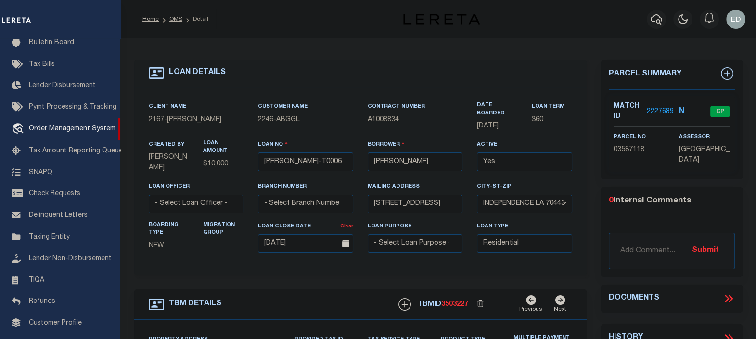
type input "[STREET_ADDRESS]"
select select
type input "INDEPENDENCE LA 70443-2708"
type input "LA"
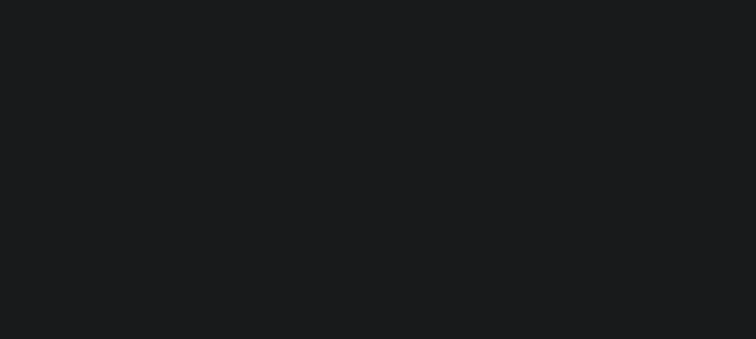
scroll to position [70, 0]
type input "[PERSON_NAME]-T0006"
type input "[PERSON_NAME]"
select select
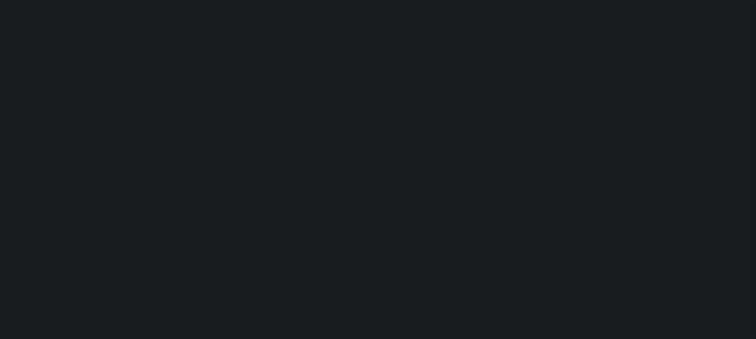
type input "[STREET_ADDRESS]"
type input "INDEPENDENCE LA 70443-2708"
type input "[DATE]"
select select "10"
select select "Escrow"
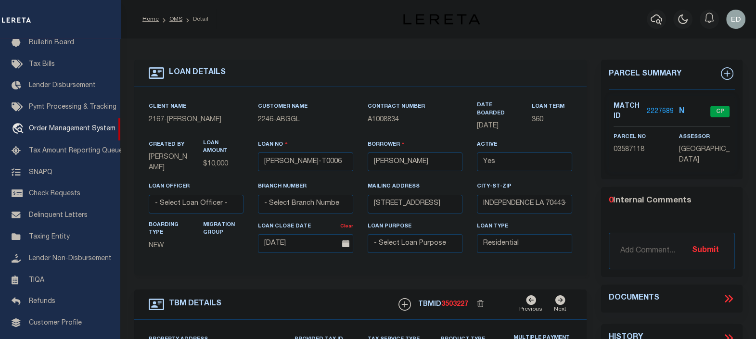
type input "[STREET_ADDRESS]"
select select
type input "INDEPENDENCE LA 70443-2708"
type input "LA"
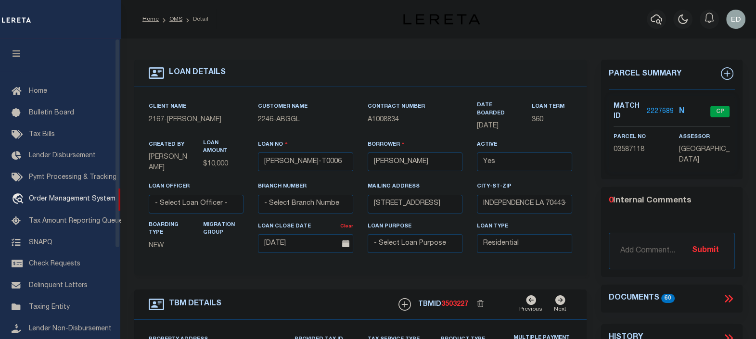
click at [23, 52] on button "button" at bounding box center [16, 55] width 33 height 33
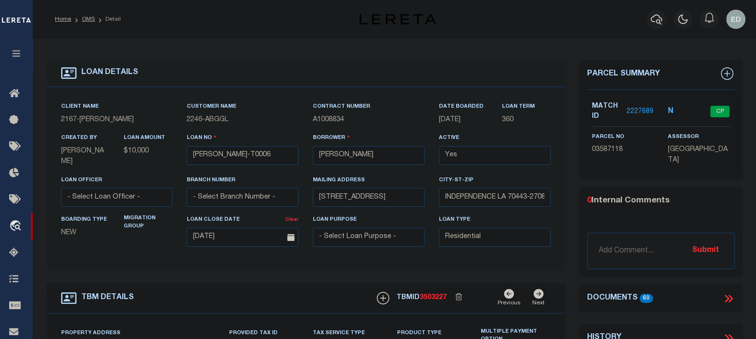
click at [731, 293] on icon at bounding box center [729, 299] width 13 height 13
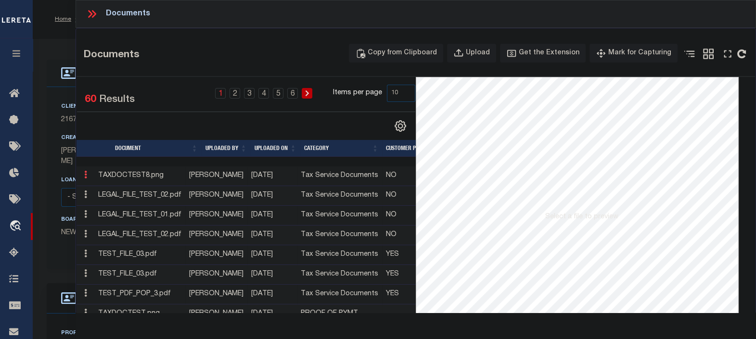
click at [83, 178] on link at bounding box center [85, 176] width 11 height 8
click at [106, 190] on link "Edit Note" at bounding box center [107, 190] width 53 height 16
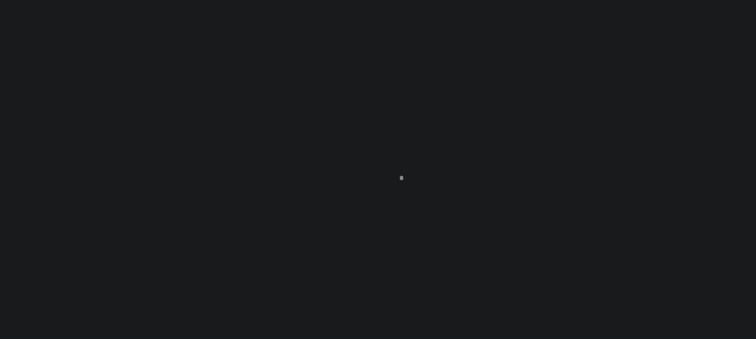
scroll to position [70, 0]
type input "[PERSON_NAME]-T0006"
type input "[PERSON_NAME]"
select select
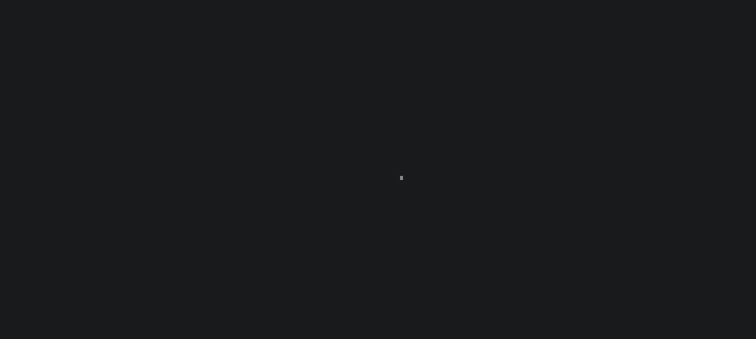
type input "[STREET_ADDRESS]"
type input "INDEPENDENCE LA 70443-2708"
type input "[DATE]"
select select "10"
select select "Escrow"
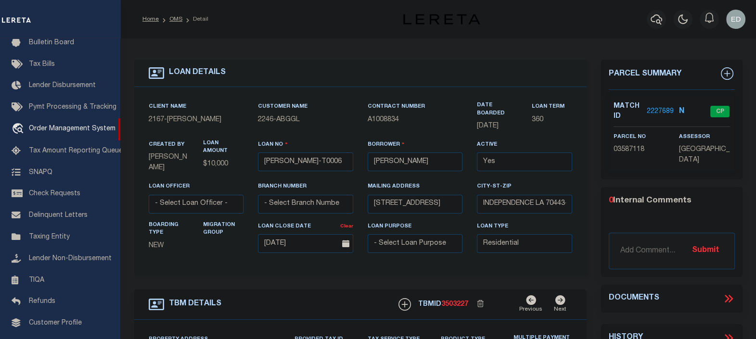
type input "[STREET_ADDRESS]"
select select
type input "INDEPENDENCE LA 70443-2708"
type input "LA"
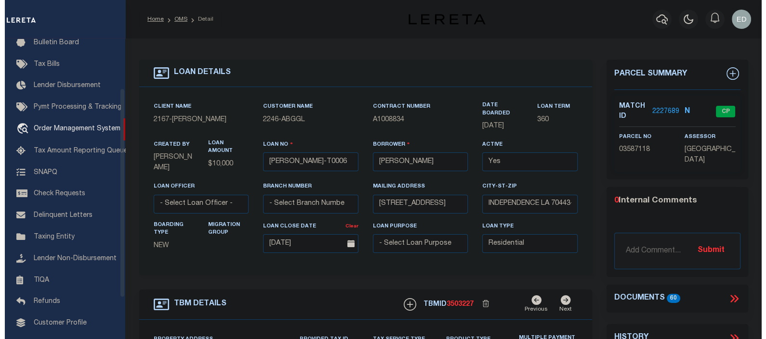
scroll to position [0, 0]
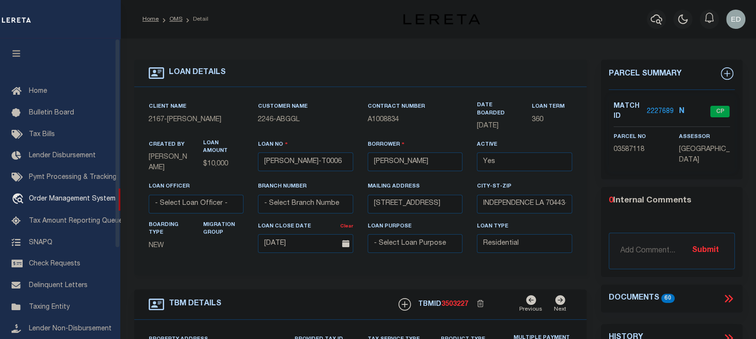
click at [22, 51] on button "button" at bounding box center [16, 55] width 33 height 33
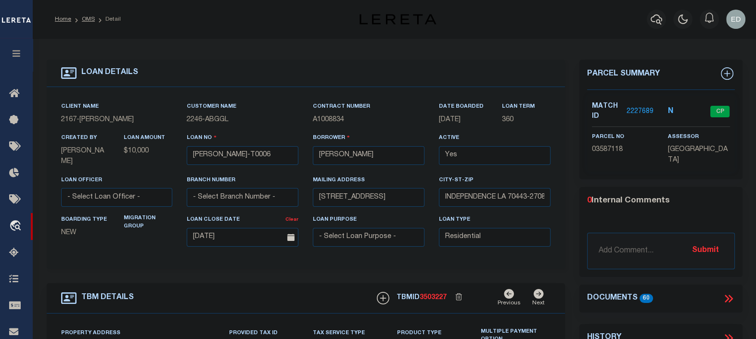
click at [726, 296] on icon at bounding box center [729, 299] width 13 height 13
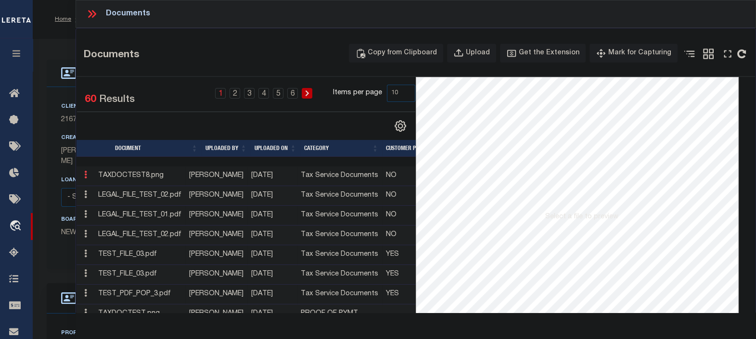
click at [85, 177] on icon at bounding box center [85, 175] width 3 height 8
click at [107, 189] on link "Edit Note" at bounding box center [107, 190] width 53 height 16
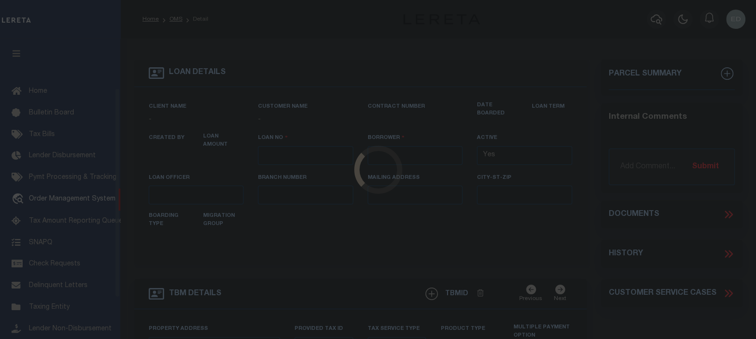
type input "[PERSON_NAME]-T0006"
type input "[PERSON_NAME]"
select select
type input "[STREET_ADDRESS]"
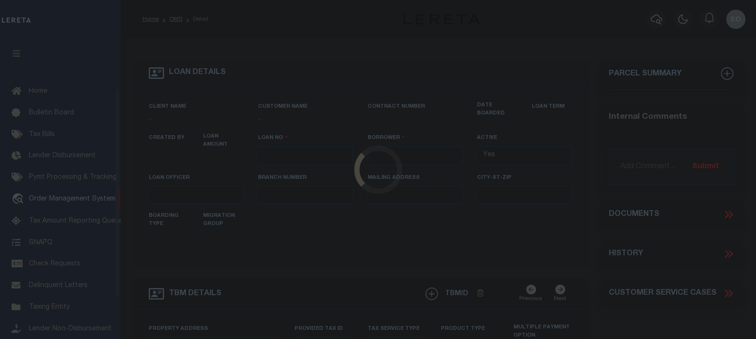
type input "INDEPENDENCE LA 70443-2708"
type input "[DATE]"
select select "10"
select select "Escrow"
click at [26, 49] on button "button" at bounding box center [16, 55] width 33 height 33
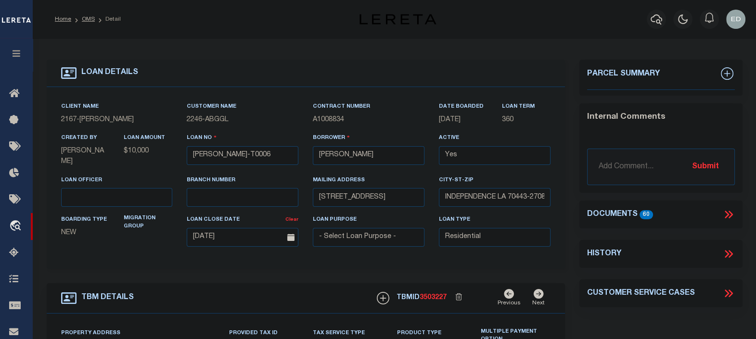
type input "[STREET_ADDRESS]"
select select
type input "INDEPENDENCE LA 70443-2708"
type input "LA"
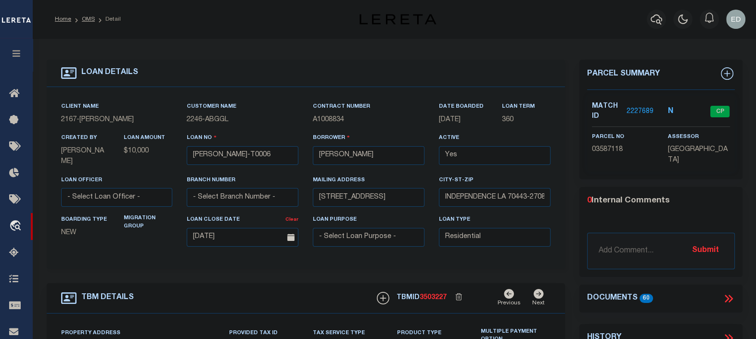
click at [728, 295] on icon at bounding box center [729, 299] width 13 height 13
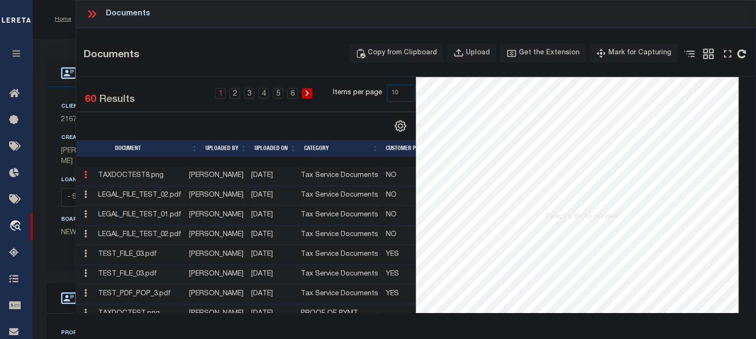
click at [85, 177] on icon at bounding box center [85, 175] width 3 height 8
click at [109, 188] on link "Edit Note" at bounding box center [107, 190] width 53 height 16
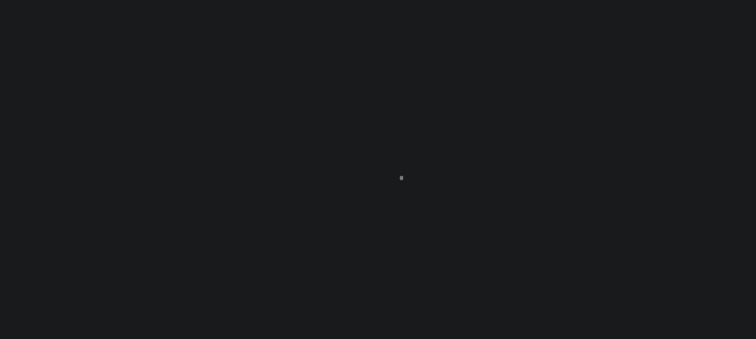
type input "[PERSON_NAME]-T0006"
type input "[PERSON_NAME]"
select select
type input "[STREET_ADDRESS]"
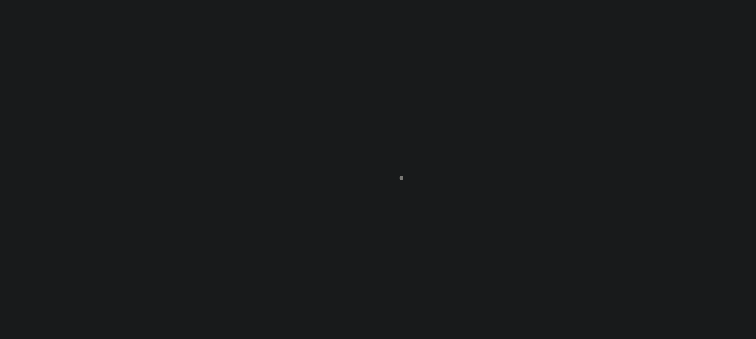
type input "INDEPENDENCE LA 70443-2708"
type input "[DATE]"
select select "10"
select select "Escrow"
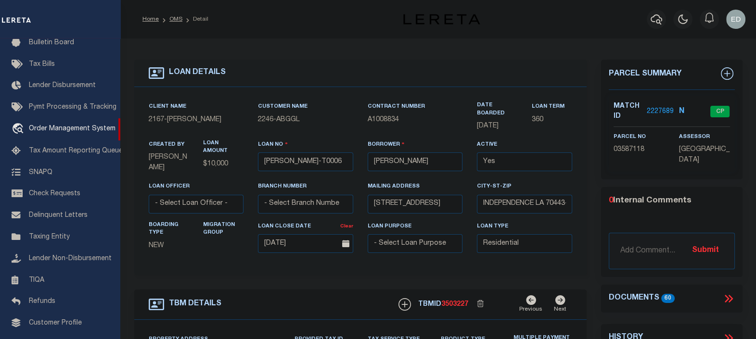
type input "[STREET_ADDRESS]"
select select
type input "INDEPENDENCE LA 70443-2708"
type input "LA"
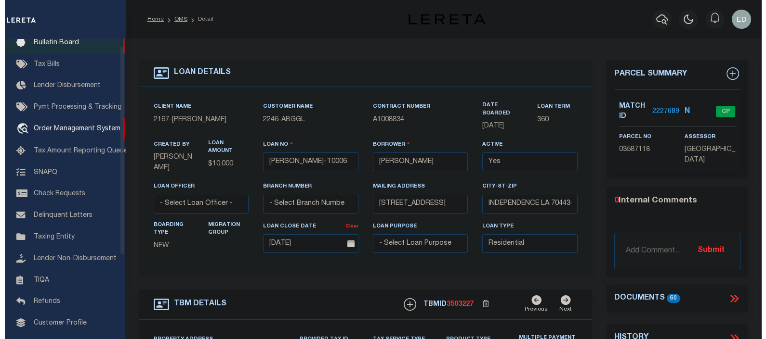
scroll to position [0, 0]
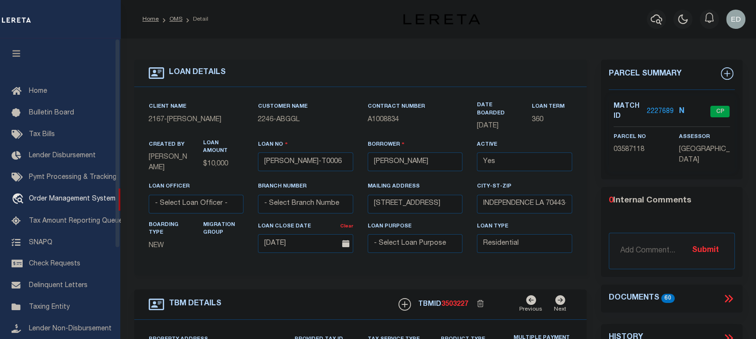
click at [22, 52] on button "button" at bounding box center [16, 55] width 33 height 33
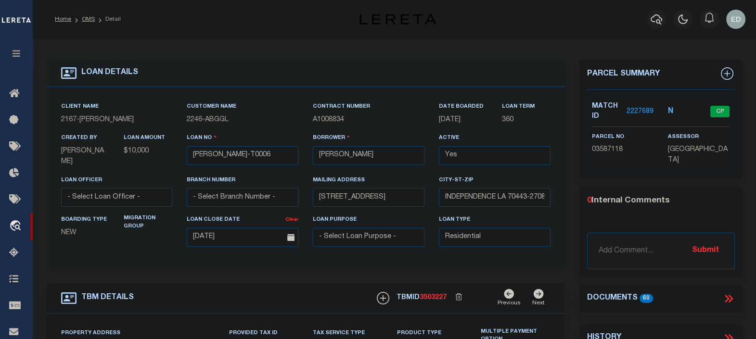
click at [725, 293] on icon at bounding box center [729, 299] width 13 height 13
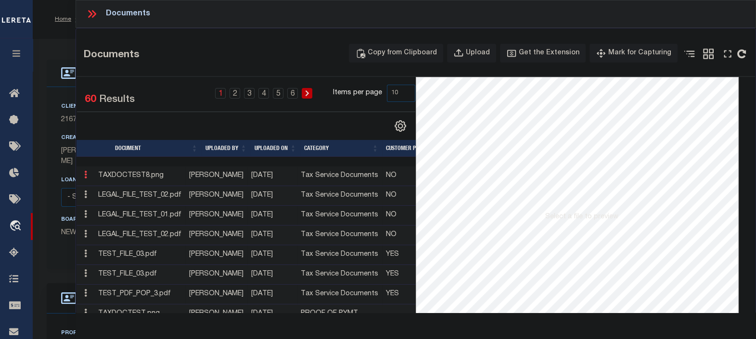
click at [87, 175] on link at bounding box center [85, 176] width 11 height 8
click at [111, 188] on link "Edit Note" at bounding box center [107, 190] width 53 height 16
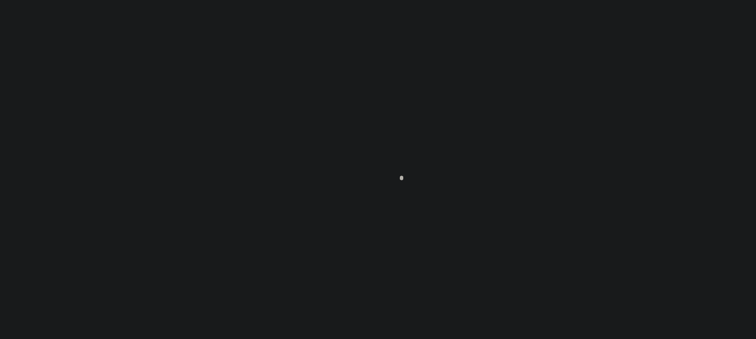
scroll to position [70, 0]
type input "[PERSON_NAME]-T0006"
type input "[PERSON_NAME]"
select select
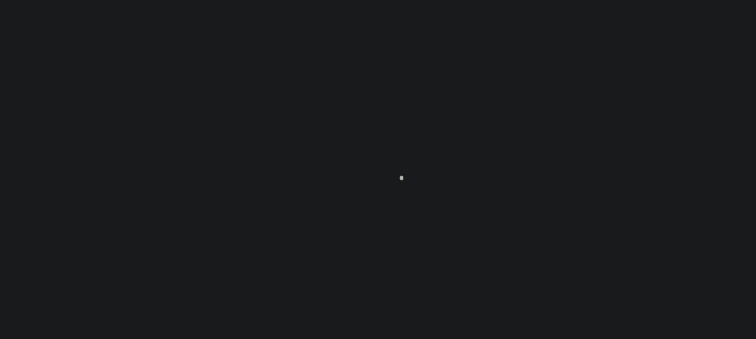
type input "136 E RAILROAD AVE"
type input "INDEPENDENCE LA 70443-2708"
type input "[DATE]"
select select "10"
select select "Escrow"
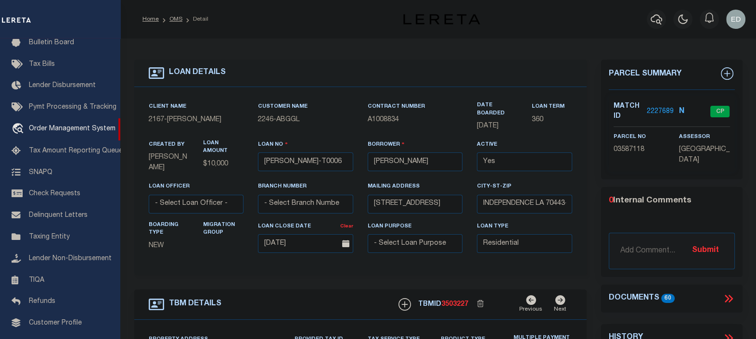
type input "[STREET_ADDRESS]"
select select
type input "INDEPENDENCE LA 70443-2708"
type input "LA"
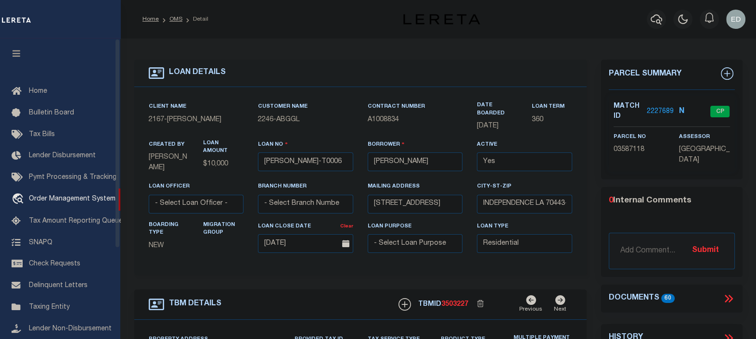
drag, startPoint x: 17, startPoint y: 52, endPoint x: 10, endPoint y: 56, distance: 8.0
click at [17, 52] on icon "button" at bounding box center [16, 53] width 11 height 9
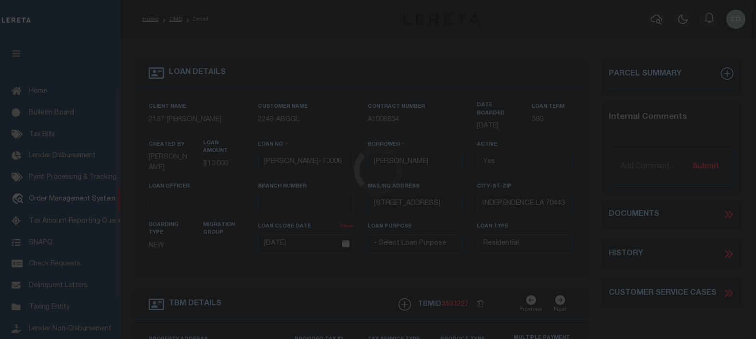
select select "10"
select select "Escrow"
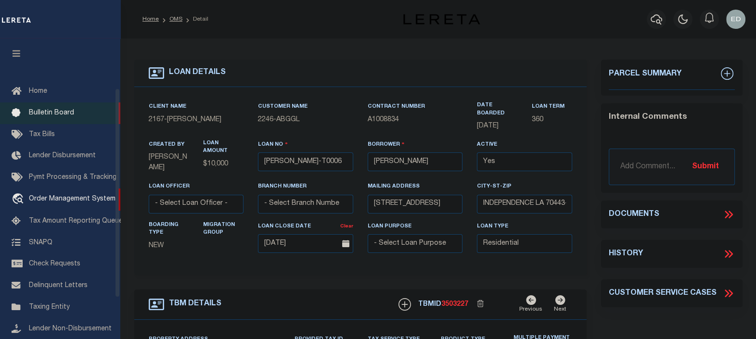
scroll to position [70, 0]
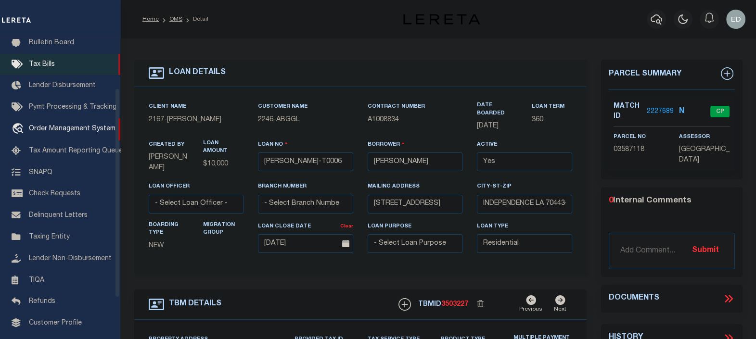
type input "[STREET_ADDRESS]"
select select
type input "INDEPENDENCE LA 70443-2708"
type input "LA"
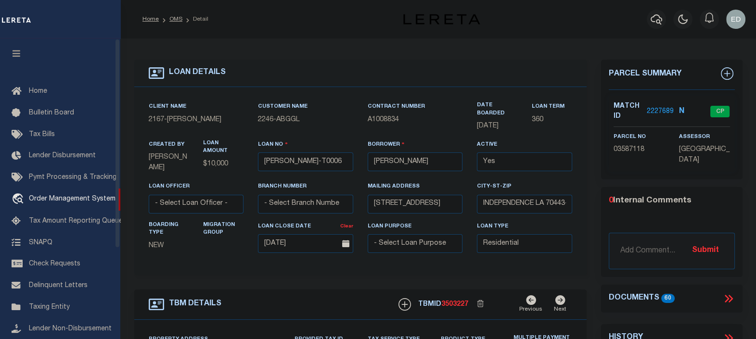
click at [24, 53] on button "button" at bounding box center [16, 55] width 33 height 33
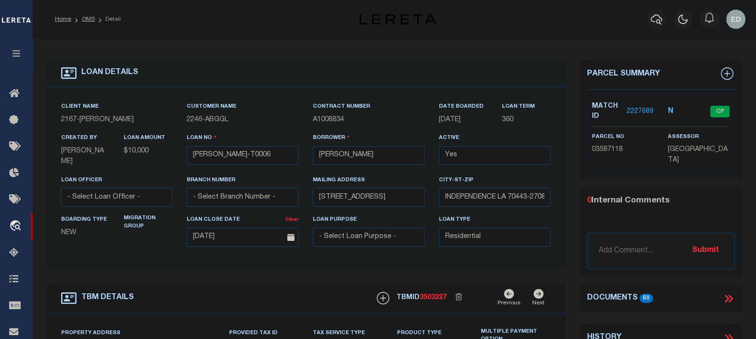
click at [728, 299] on icon at bounding box center [727, 299] width 4 height 8
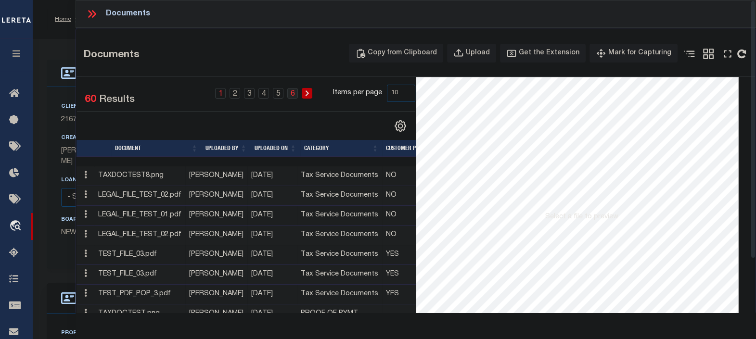
click at [296, 93] on link "6" at bounding box center [292, 93] width 11 height 11
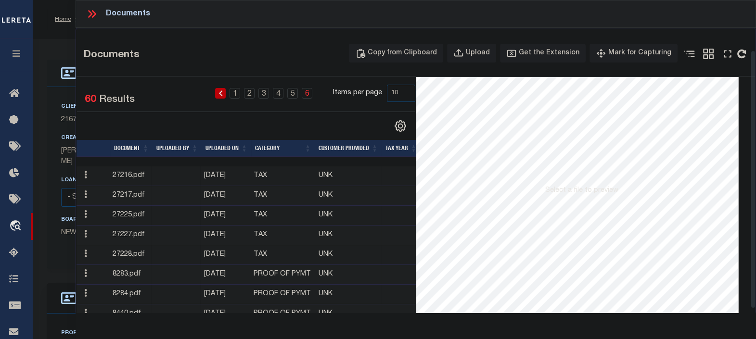
scroll to position [64, 0]
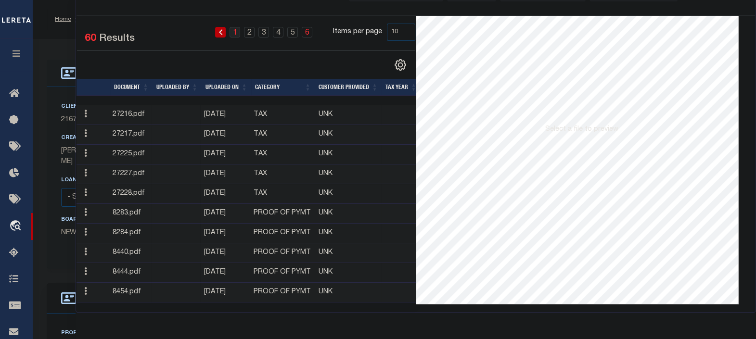
click at [237, 27] on link "1" at bounding box center [235, 32] width 11 height 11
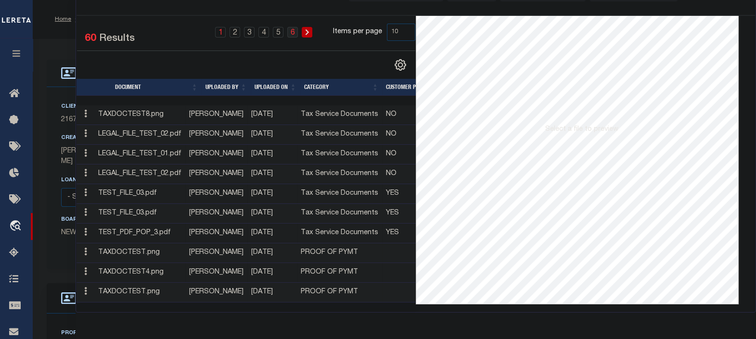
click at [295, 29] on link "6" at bounding box center [292, 32] width 11 height 11
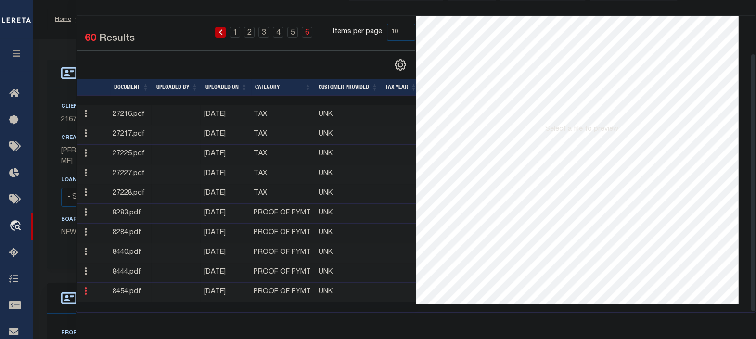
click at [88, 291] on link at bounding box center [85, 293] width 11 height 8
click at [104, 274] on link "Edit Note" at bounding box center [107, 279] width 53 height 16
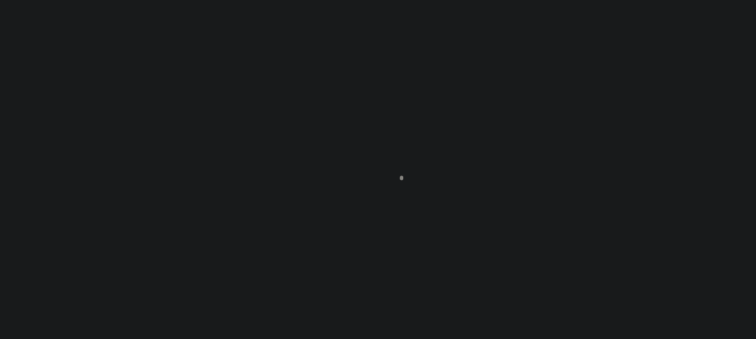
scroll to position [70, 0]
type input "[PERSON_NAME]-T0006"
type input "[PERSON_NAME]"
select select
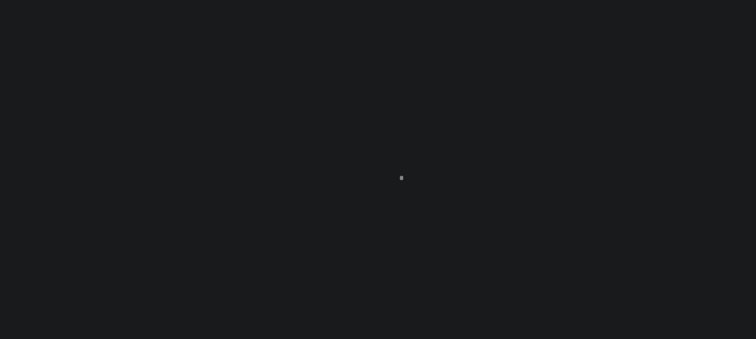
type input "[STREET_ADDRESS]"
type input "INDEPENDENCE LA 70443-2708"
type input "[DATE]"
select select "10"
select select "Escrow"
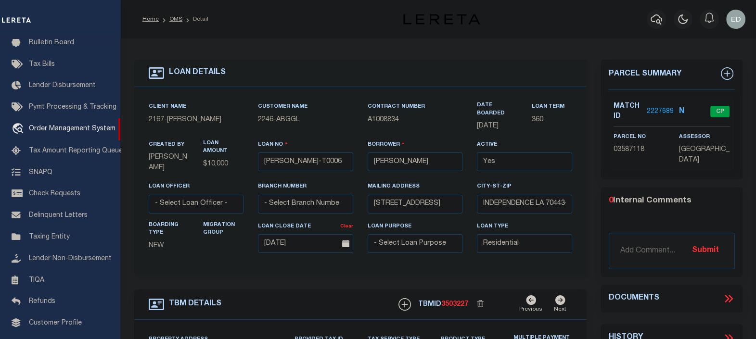
type input "[STREET_ADDRESS]"
select select
type input "INDEPENDENCE LA 70443-2708"
type input "LA"
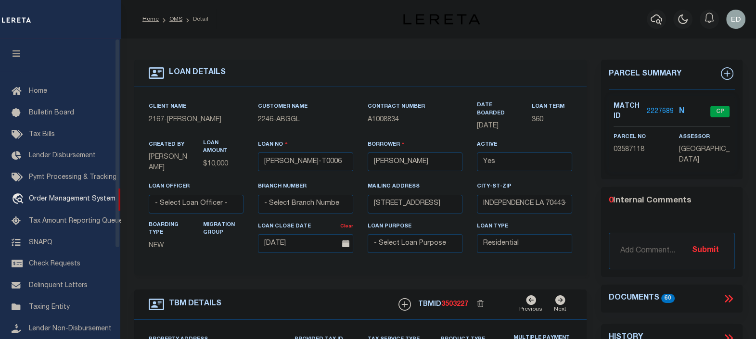
drag, startPoint x: 18, startPoint y: 57, endPoint x: 537, endPoint y: 180, distance: 533.3
click at [18, 57] on icon "button" at bounding box center [16, 53] width 11 height 9
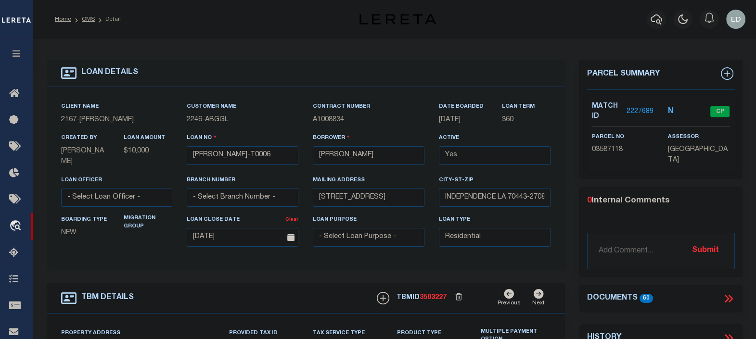
click at [568, 177] on div "LOAN DETAILS Client Name -" at bounding box center [305, 328] width 533 height 536
click at [728, 295] on icon at bounding box center [729, 299] width 13 height 13
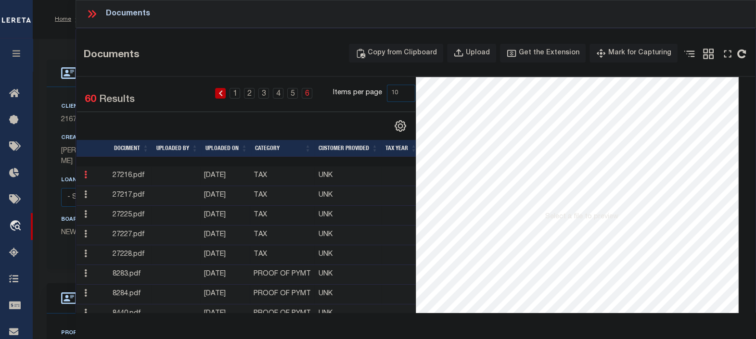
click at [87, 176] on link at bounding box center [85, 176] width 11 height 8
click at [102, 191] on link "Edit Note" at bounding box center [107, 190] width 53 height 16
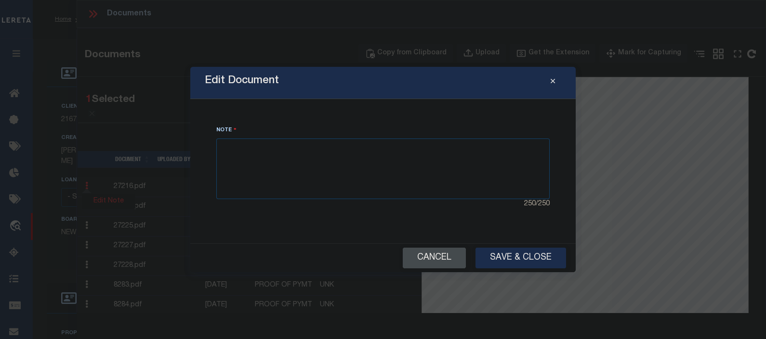
click at [440, 253] on button "Cancel" at bounding box center [434, 258] width 63 height 21
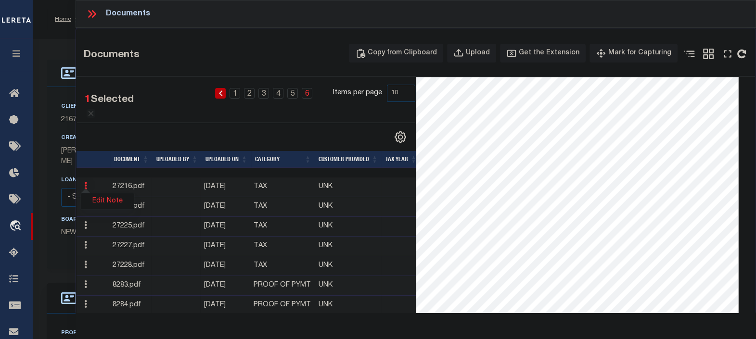
click at [308, 92] on link "6" at bounding box center [307, 93] width 11 height 11
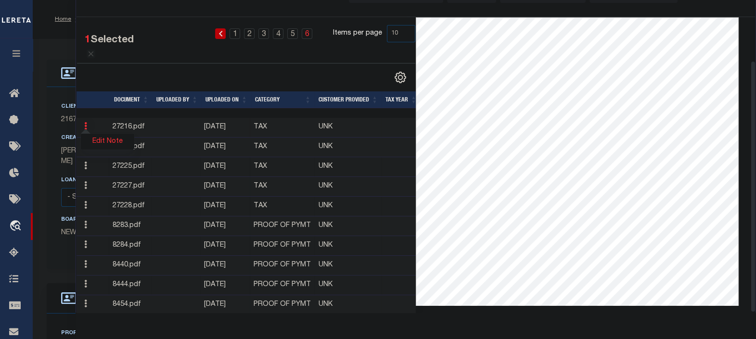
scroll to position [75, 0]
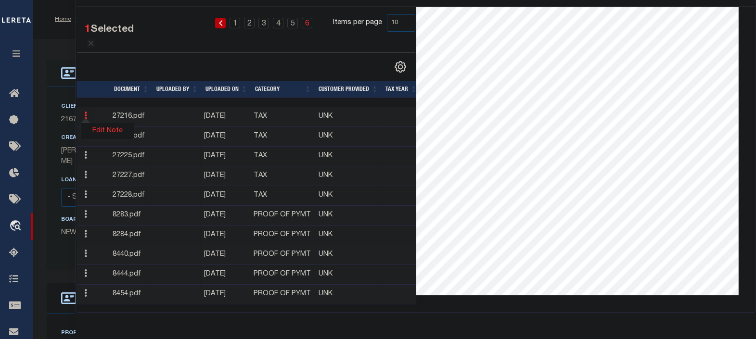
click at [85, 289] on div "Edit Note" at bounding box center [84, 295] width 9 height 12
click at [84, 289] on icon at bounding box center [85, 293] width 3 height 8
click at [104, 274] on link "Edit Note" at bounding box center [107, 281] width 53 height 16
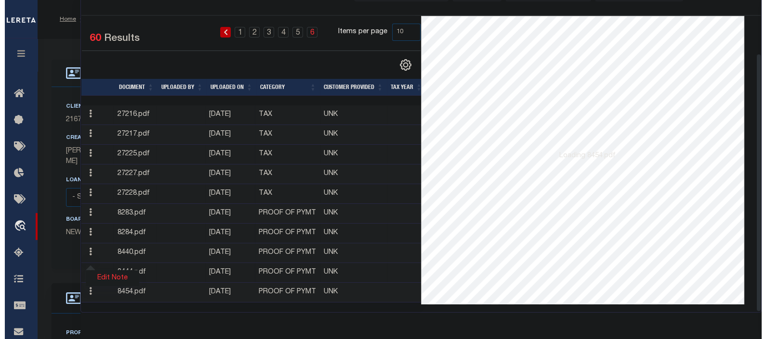
scroll to position [64, 0]
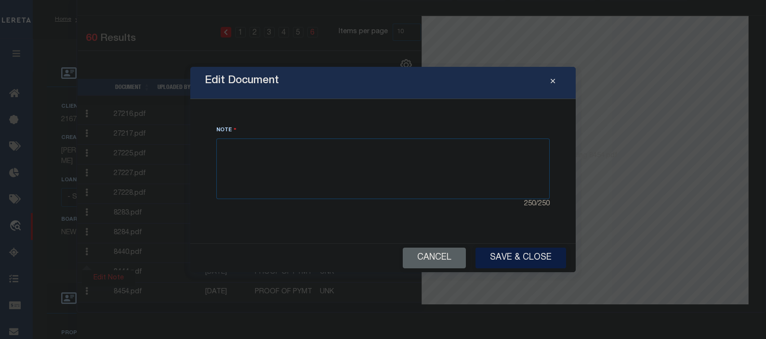
click at [522, 255] on button "Save & Close" at bounding box center [520, 258] width 91 height 21
drag, startPoint x: 522, startPoint y: 255, endPoint x: 511, endPoint y: 226, distance: 30.9
click at [511, 226] on div "Edit Document Note 250 / 250 Cancel Save & Close" at bounding box center [382, 170] width 385 height 206
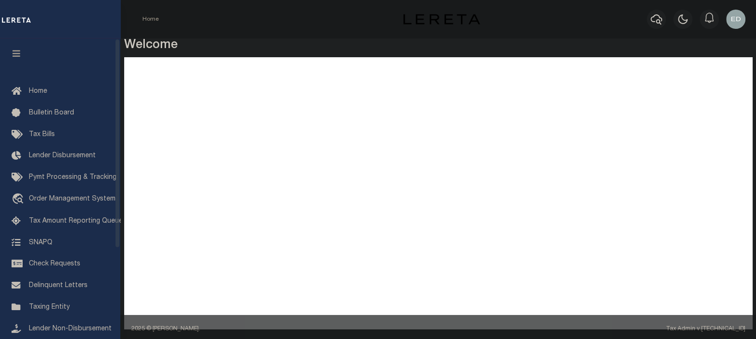
click at [23, 47] on button "button" at bounding box center [16, 55] width 33 height 33
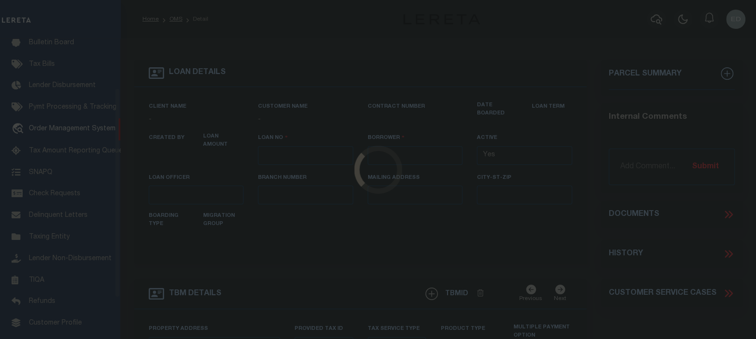
type input "[PERSON_NAME]-T0006"
type input "[PERSON_NAME]"
select select
type input "[STREET_ADDRESS]"
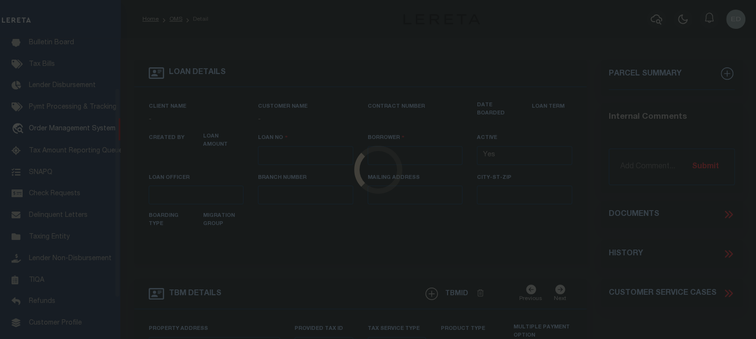
type input "INDEPENDENCE LA 70443-2708"
type input "[DATE]"
select select "10"
select select "Escrow"
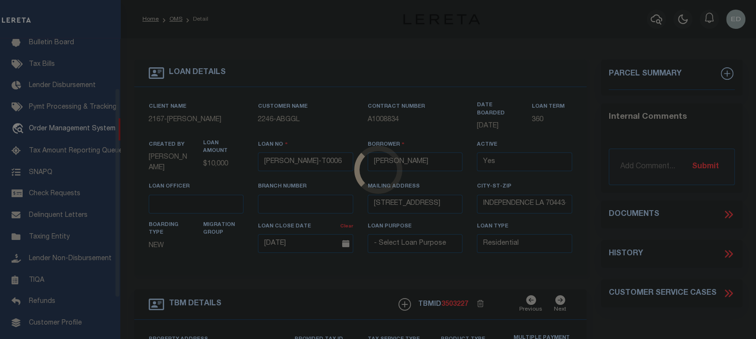
scroll to position [70, 0]
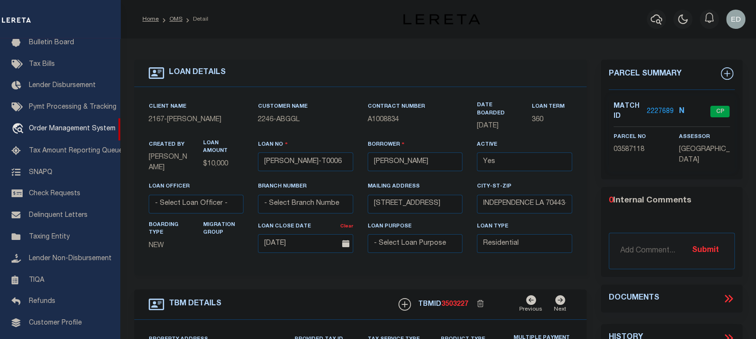
type input "[STREET_ADDRESS]"
select select
type input "INDEPENDENCE LA 70443-2708"
type input "LA"
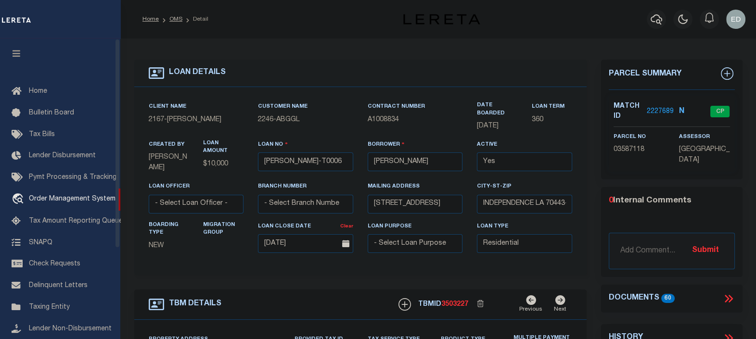
click at [16, 51] on icon "button" at bounding box center [16, 53] width 11 height 9
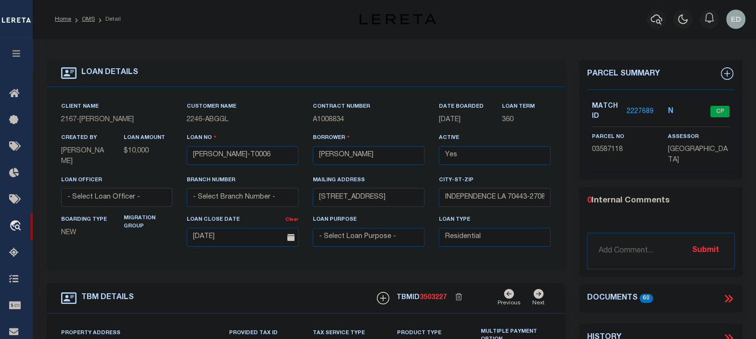
click at [732, 296] on icon at bounding box center [730, 299] width 4 height 8
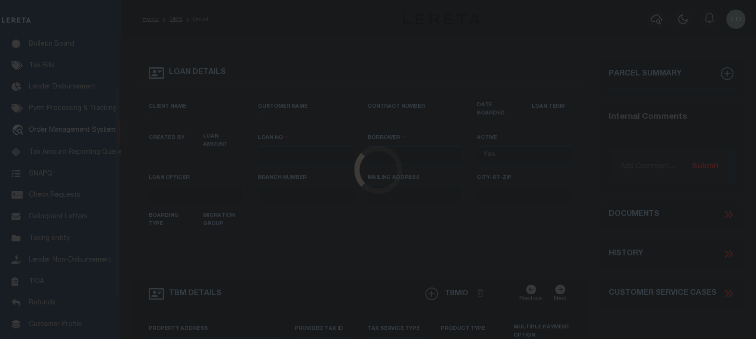
type input "[PERSON_NAME]-T0006"
type input "[PERSON_NAME]"
select select
type input "[STREET_ADDRESS]"
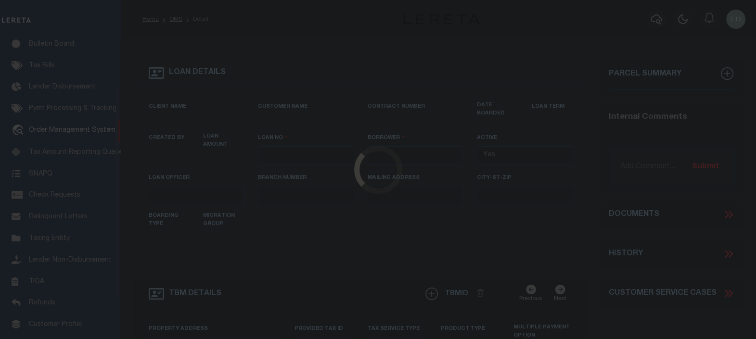
type input "INDEPENDENCE LA 70443-2708"
type input "[DATE]"
select select "10"
select select "Escrow"
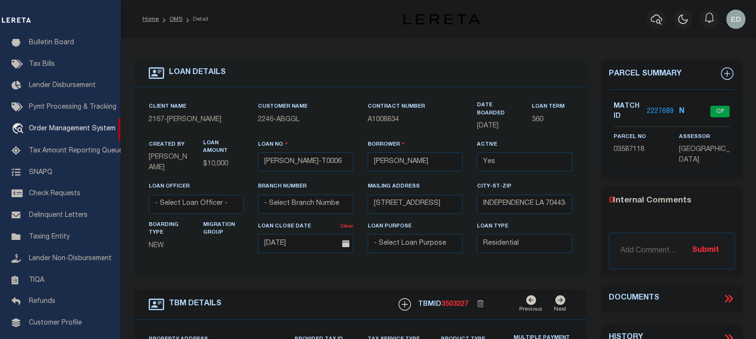
type input "[STREET_ADDRESS]"
select select
type input "INDEPENDENCE LA 70443-2708"
type input "LA"
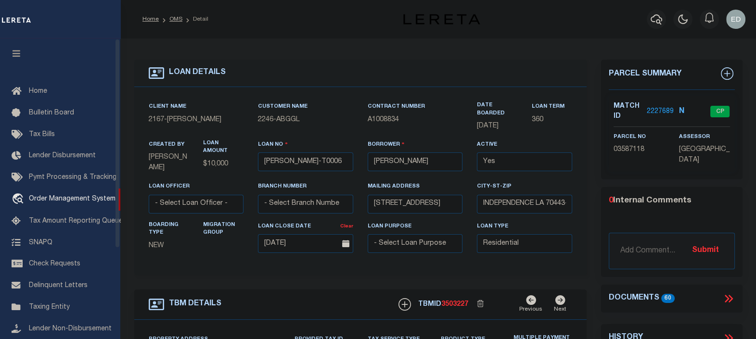
click at [12, 56] on icon "button" at bounding box center [16, 53] width 11 height 9
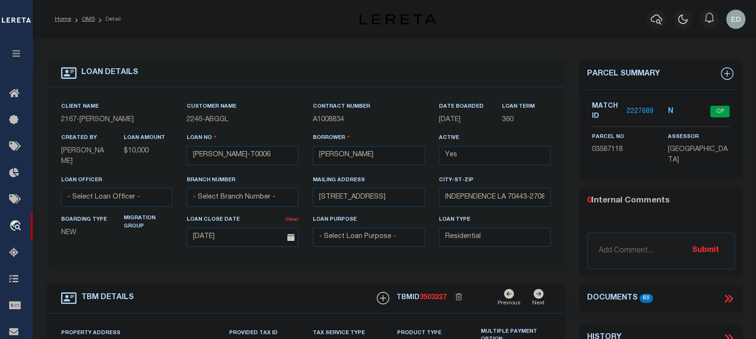
click at [730, 293] on icon at bounding box center [729, 299] width 13 height 13
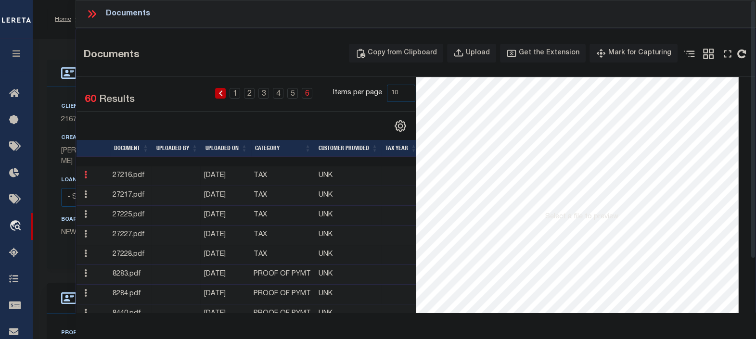
click at [84, 176] on icon at bounding box center [85, 175] width 3 height 8
click at [110, 193] on link "Edit Note" at bounding box center [107, 190] width 53 height 16
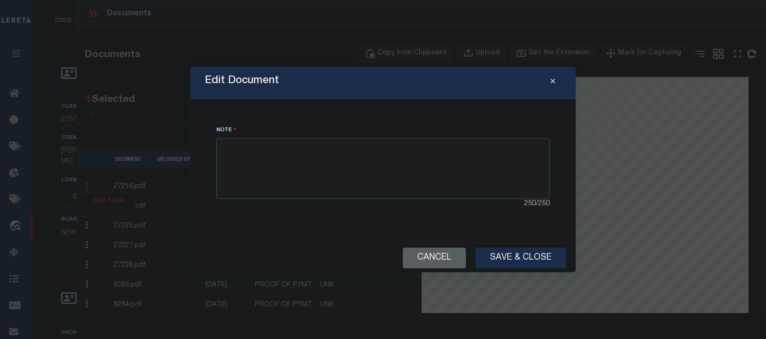
click at [311, 165] on textarea at bounding box center [382, 169] width 333 height 61
click at [441, 255] on button "Cancel" at bounding box center [434, 258] width 63 height 21
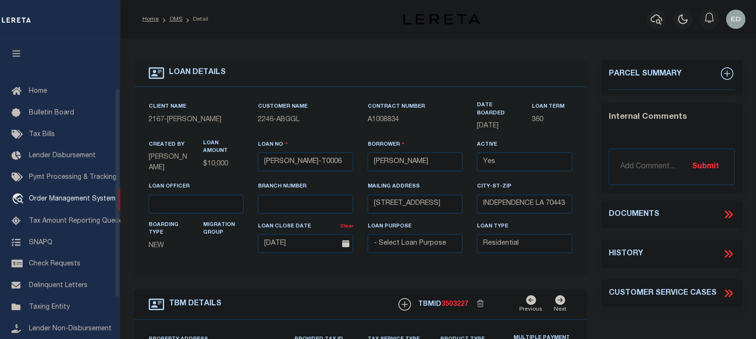
select select "10"
select select "Escrow"
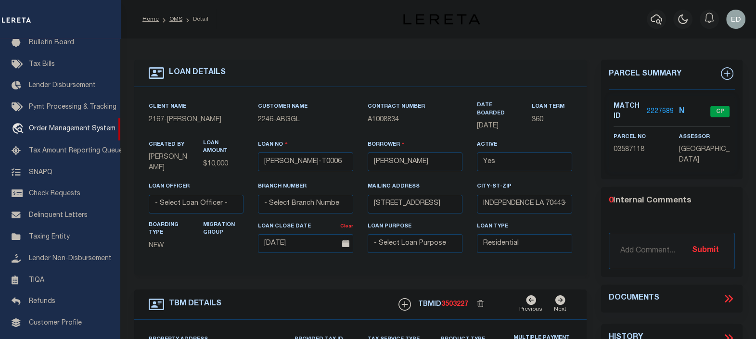
type input "[STREET_ADDRESS]"
select select
type input "INDEPENDENCE LA 70443-2708"
type input "LA"
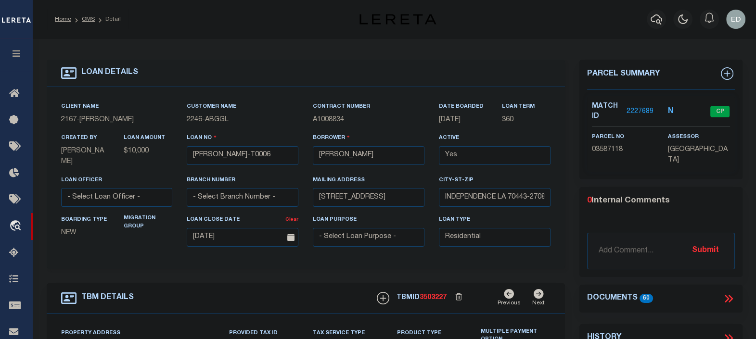
click at [729, 298] on icon at bounding box center [727, 299] width 4 height 8
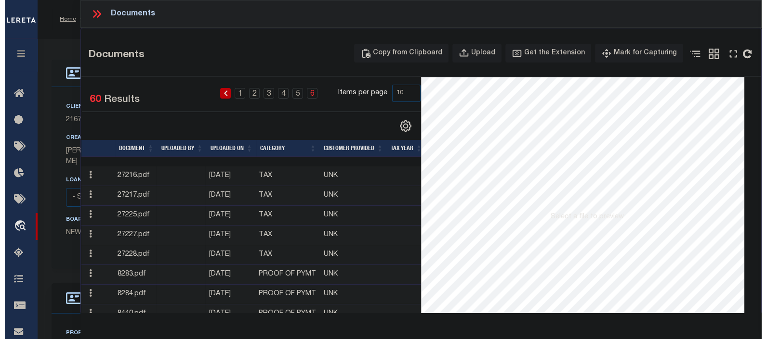
scroll to position [64, 0]
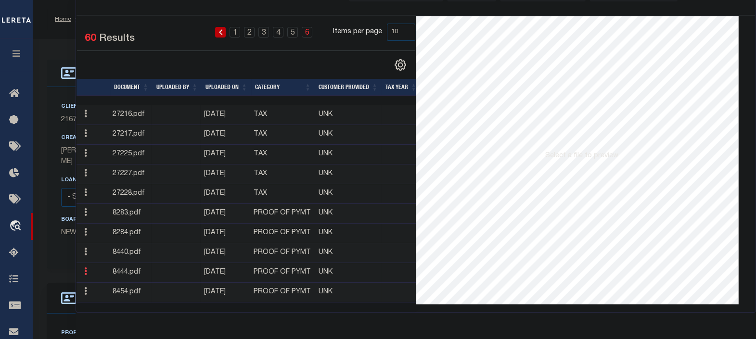
click at [87, 268] on icon at bounding box center [85, 272] width 3 height 8
click at [106, 125] on link "Edit Note" at bounding box center [107, 129] width 53 height 16
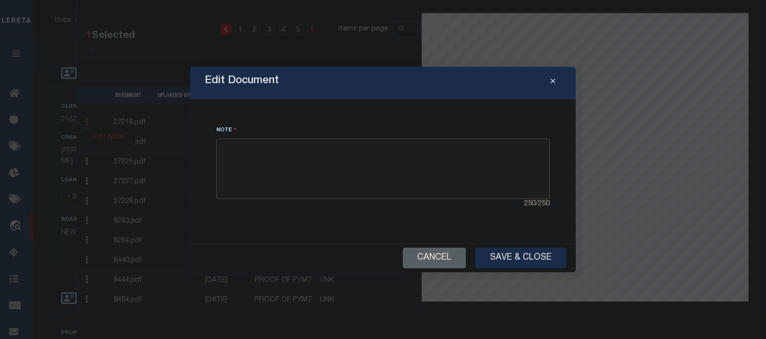
click at [274, 156] on textarea at bounding box center [382, 169] width 333 height 61
type textarea "New Note"
click at [506, 260] on button "Save & Close" at bounding box center [520, 258] width 91 height 21
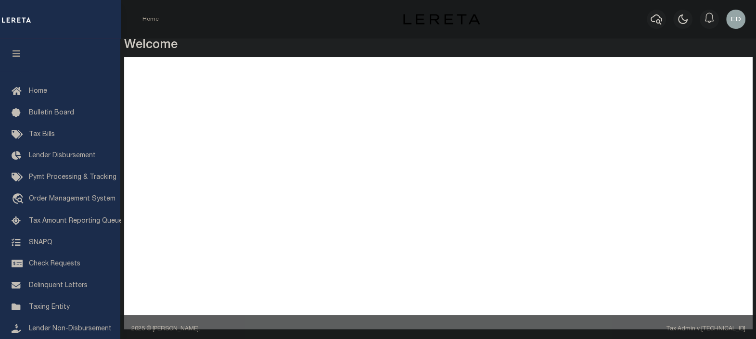
click at [13, 62] on button "button" at bounding box center [16, 55] width 33 height 33
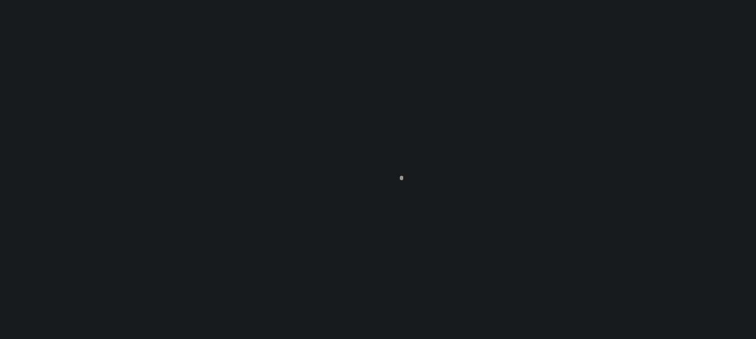
type input "[PERSON_NAME]-T0006"
type input "[PERSON_NAME]"
select select
type input "[STREET_ADDRESS]"
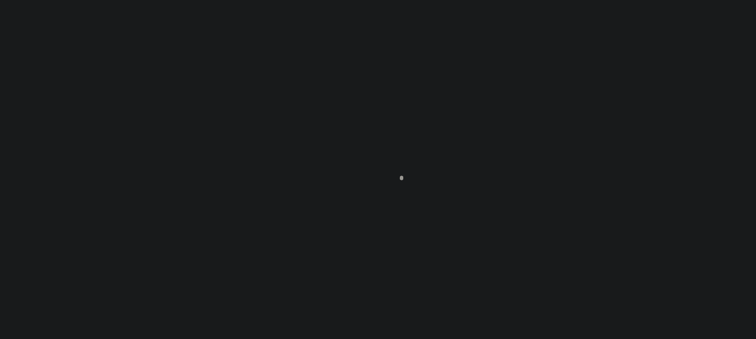
type input "INDEPENDENCE LA 70443-2708"
type input "[DATE]"
select select "10"
select select "Escrow"
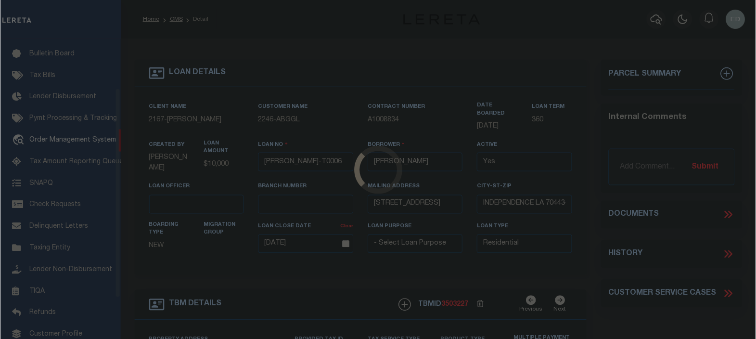
scroll to position [70, 0]
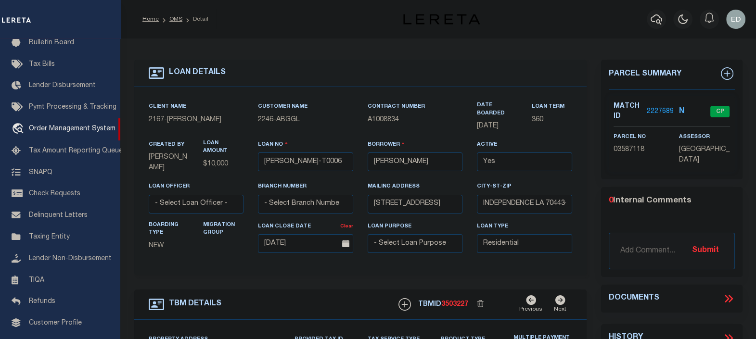
type input "[STREET_ADDRESS]"
select select
type input "INDEPENDENCE LA 70443-2708"
type input "LA"
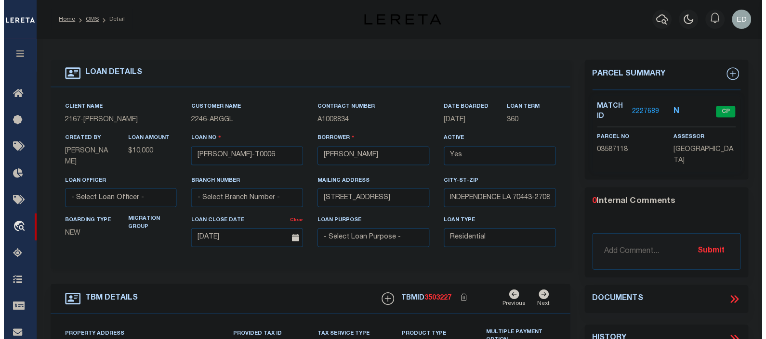
scroll to position [0, 0]
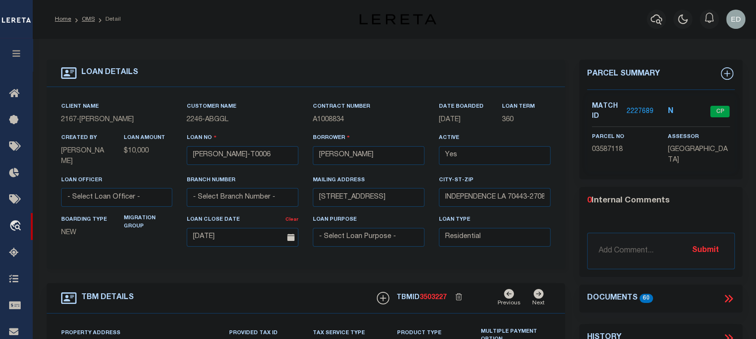
click at [725, 296] on icon at bounding box center [729, 299] width 13 height 13
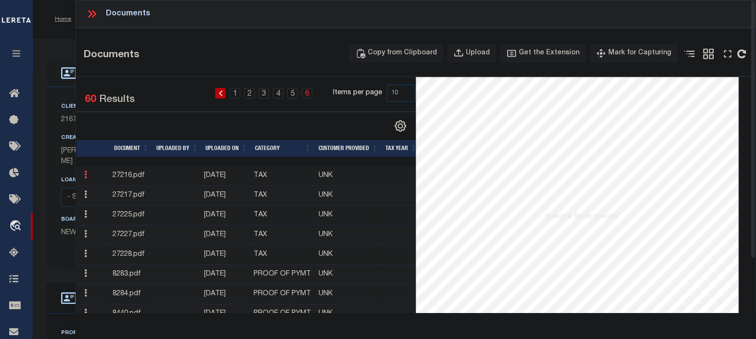
click at [85, 176] on icon at bounding box center [85, 175] width 3 height 8
click at [114, 188] on link "Edit Note" at bounding box center [107, 190] width 53 height 16
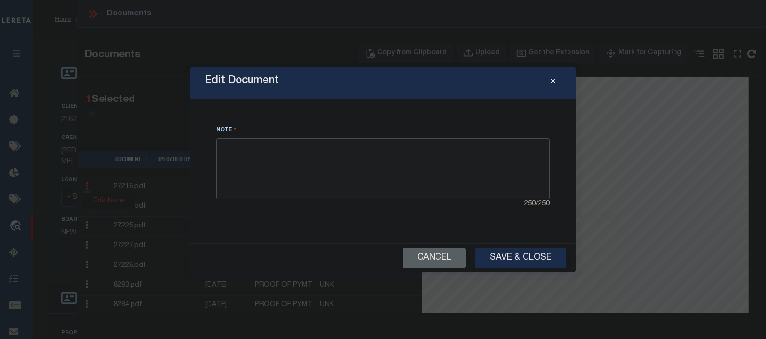
click at [292, 161] on textarea at bounding box center [382, 169] width 333 height 61
type textarea "Note Test EP"
click at [498, 255] on button "Save & Close" at bounding box center [520, 258] width 91 height 21
